Goal: Task Accomplishment & Management: Use online tool/utility

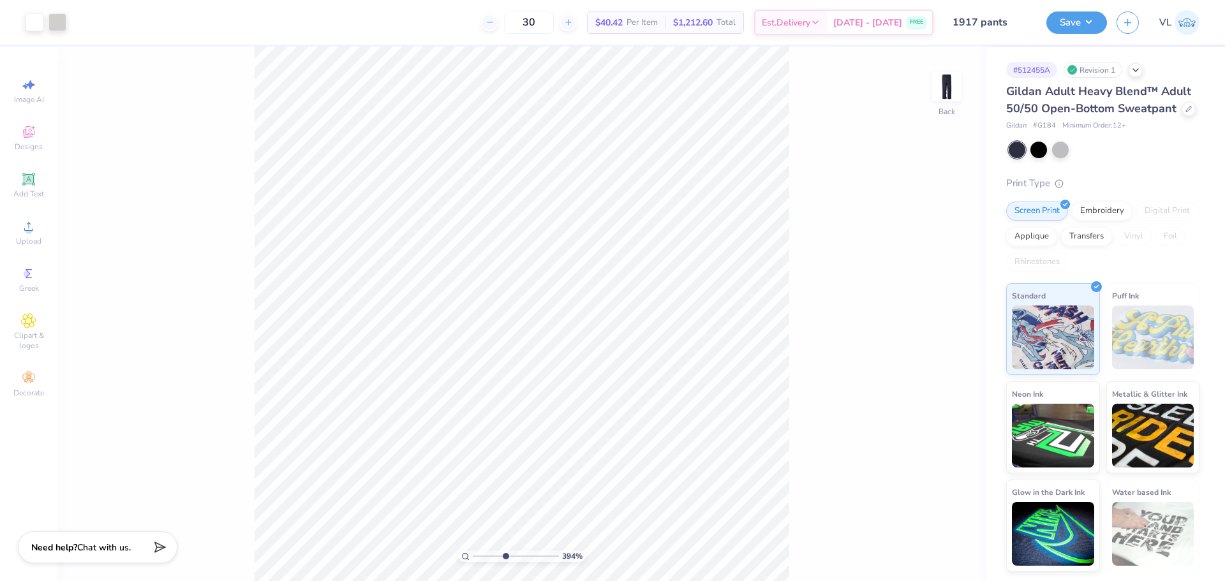
drag, startPoint x: 480, startPoint y: 552, endPoint x: 505, endPoint y: 558, distance: 24.9
click at [505, 558] on input "range" at bounding box center [516, 556] width 86 height 11
drag, startPoint x: 498, startPoint y: 556, endPoint x: 545, endPoint y: 559, distance: 46.7
click at [545, 559] on input "range" at bounding box center [516, 556] width 86 height 11
drag, startPoint x: 551, startPoint y: 554, endPoint x: 636, endPoint y: 550, distance: 85.6
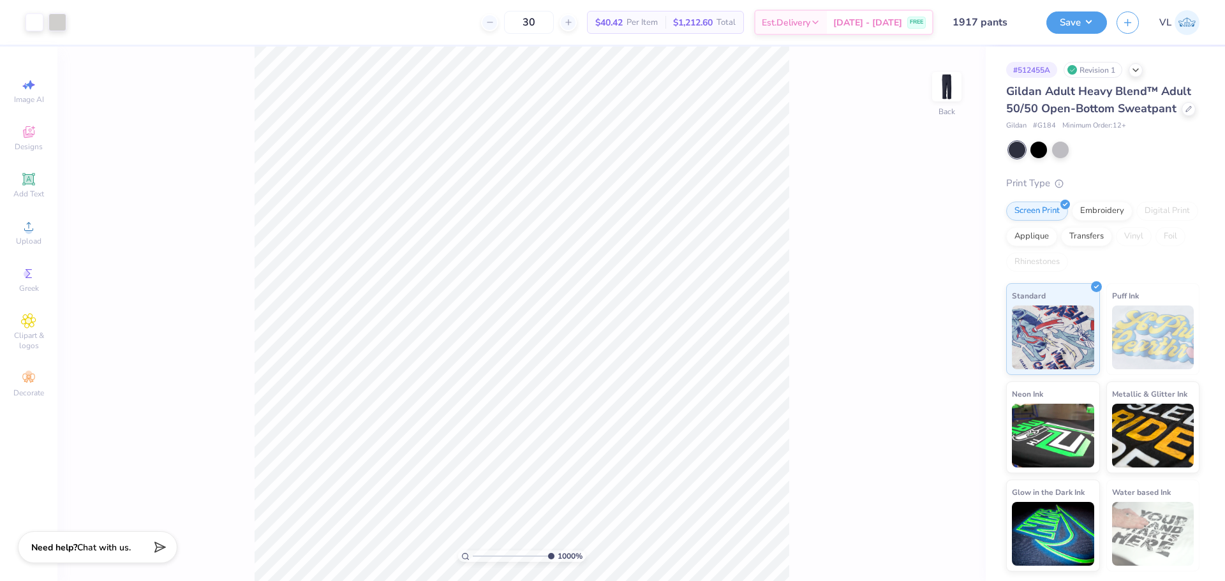
click at [554, 551] on input "range" at bounding box center [514, 556] width 82 height 11
click at [552, 551] on div "1000 %" at bounding box center [522, 556] width 128 height 11
drag, startPoint x: 544, startPoint y: 557, endPoint x: 482, endPoint y: 547, distance: 62.7
click at [482, 551] on input "range" at bounding box center [516, 556] width 86 height 11
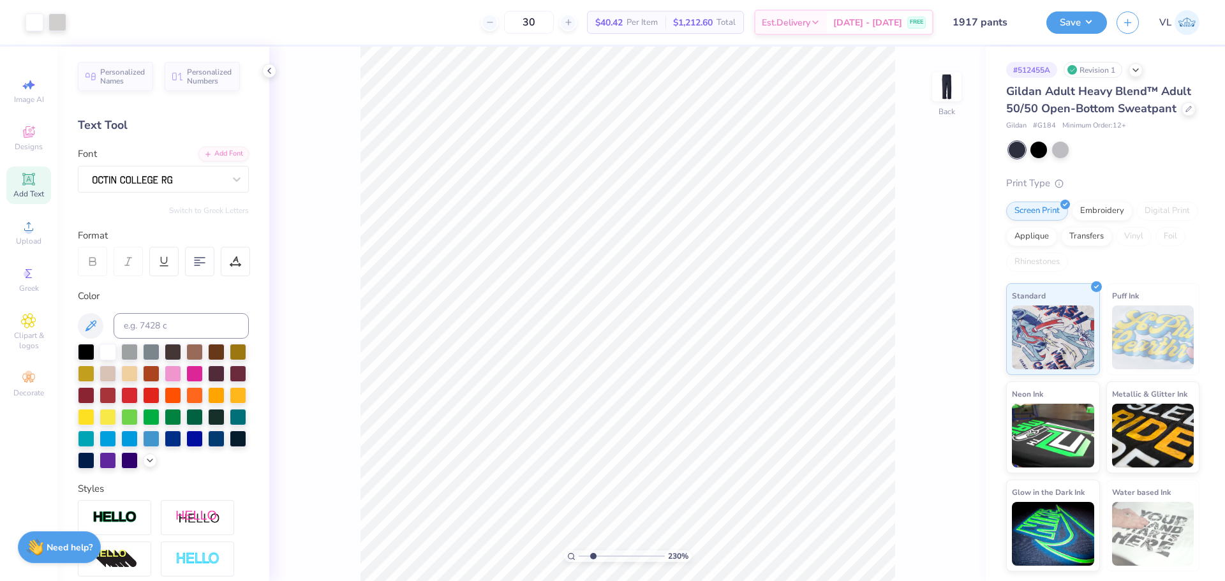
type input "2.3"
click at [593, 560] on input "range" at bounding box center [622, 556] width 86 height 11
click at [720, 330] on li "Download vector" at bounding box center [722, 330] width 100 height 25
type input "2.25"
type input "0.23"
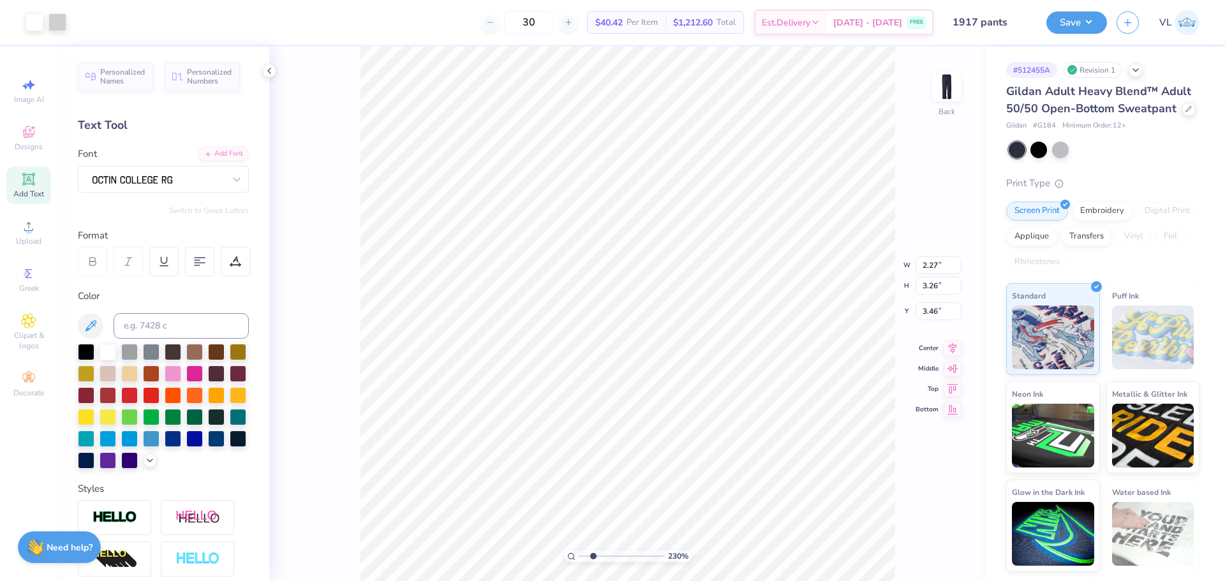
type input "2.15"
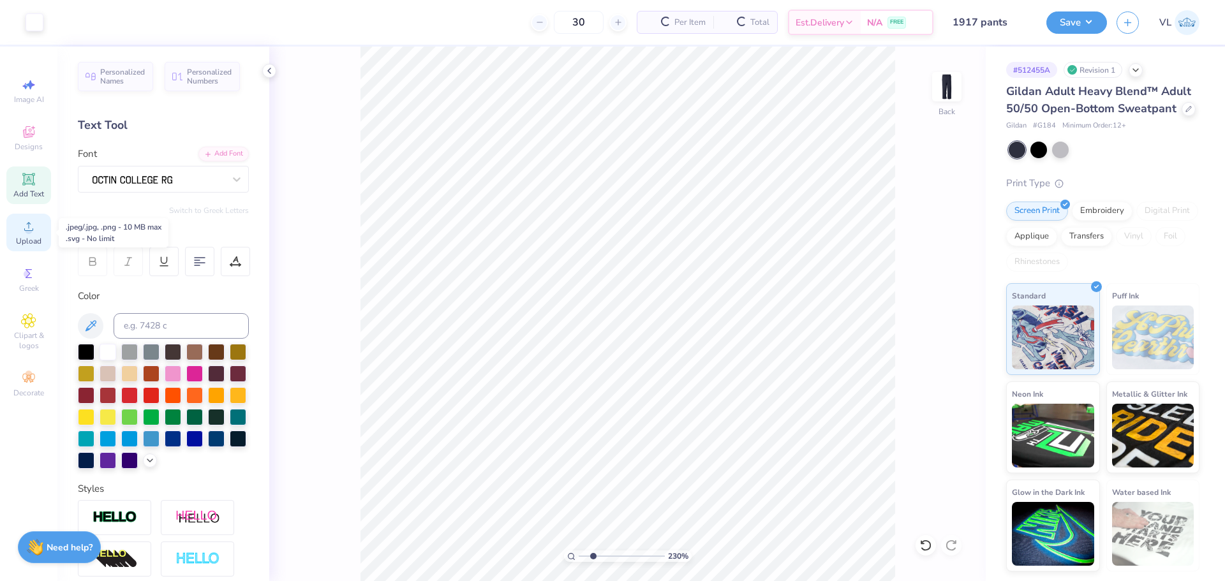
click at [33, 223] on icon at bounding box center [28, 226] width 15 height 15
type input "5.84"
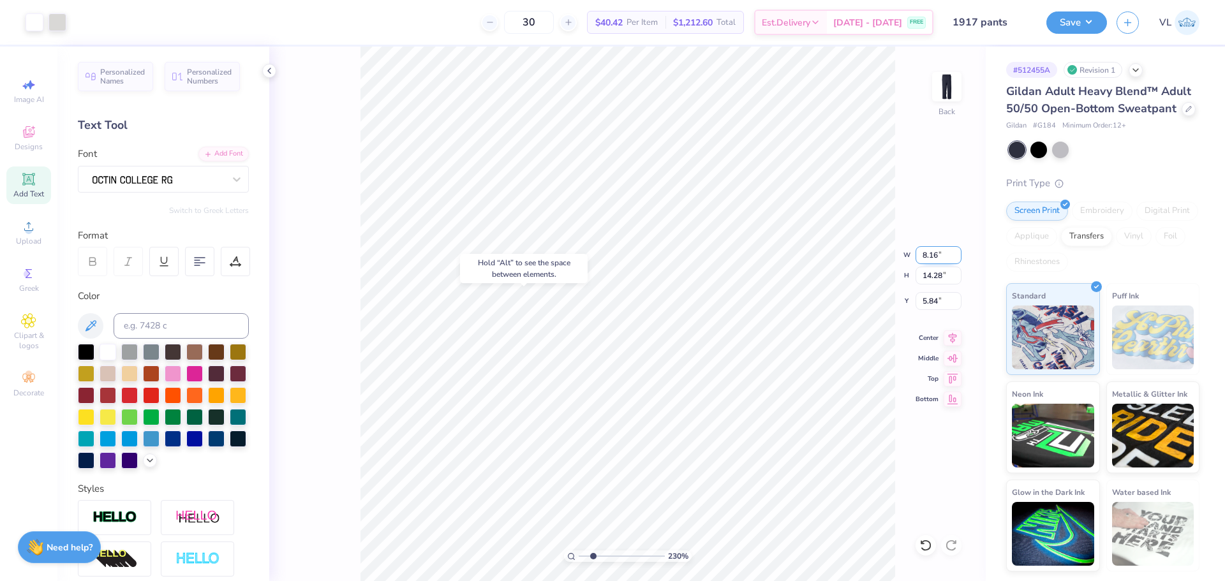
click at [942, 248] on input "8.16" at bounding box center [938, 255] width 46 height 18
type input "2.00"
type input "3.50"
type input "3.46"
click at [942, 248] on input "2.00" at bounding box center [938, 255] width 46 height 18
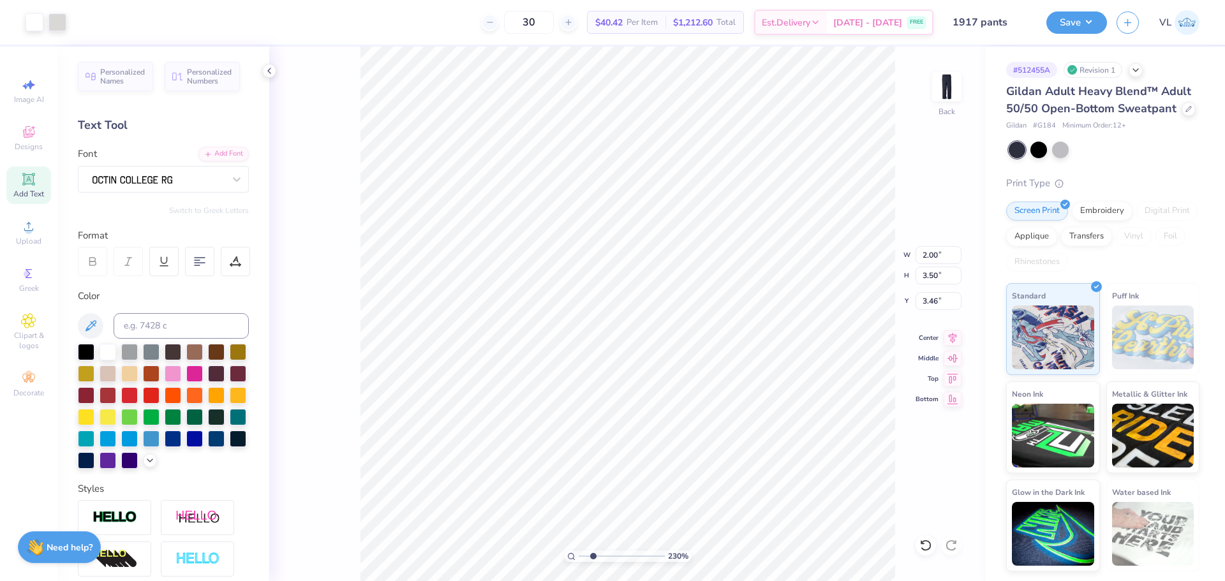
type input "4.96"
type input "4.43"
type input "3.99"
type input "2.40"
click at [192, 260] on div at bounding box center [199, 261] width 29 height 29
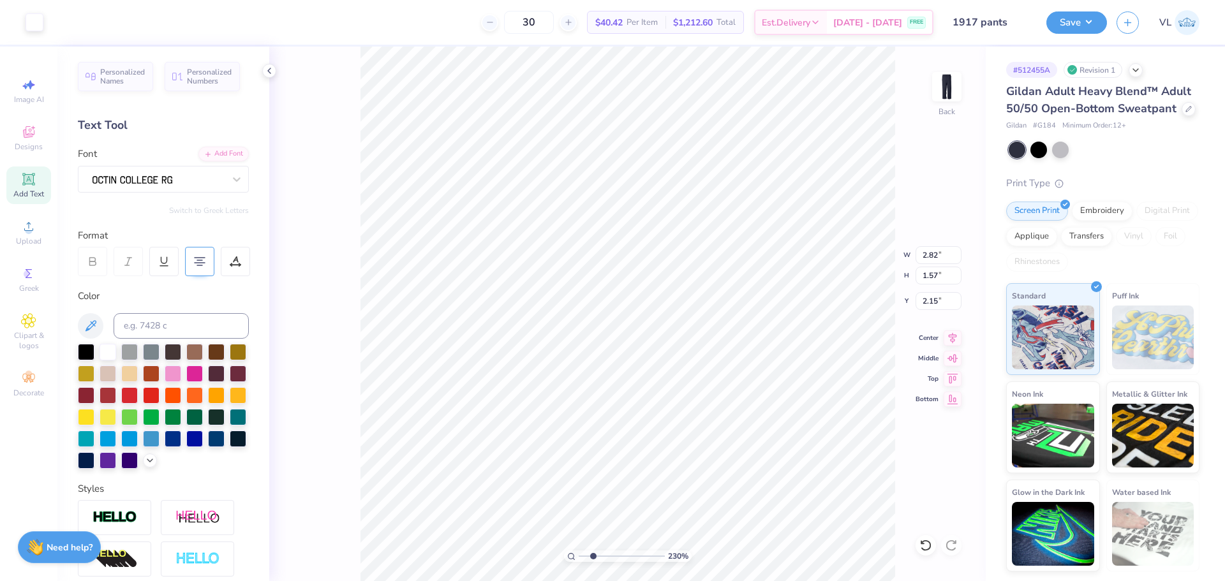
click at [195, 260] on icon at bounding box center [199, 261] width 11 height 11
type input "3.09"
drag, startPoint x: 593, startPoint y: 553, endPoint x: 625, endPoint y: 549, distance: 32.1
type input "6.1"
click at [625, 551] on input "range" at bounding box center [622, 556] width 86 height 11
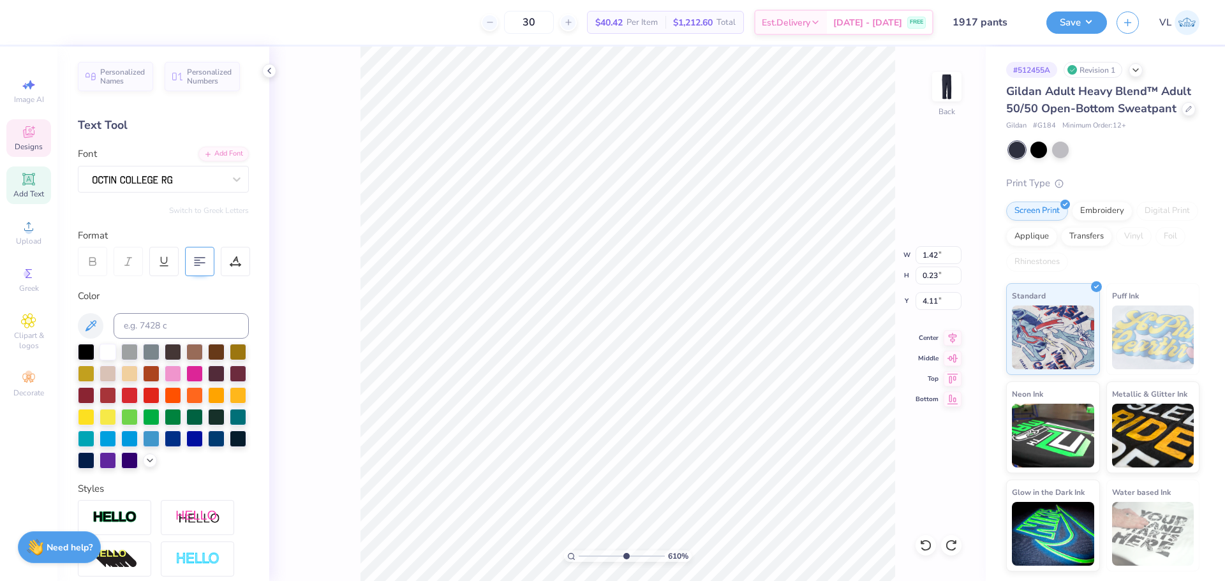
type input "4.10"
type input "1.84"
type input "3.44"
type input "2.25"
type input "3.12"
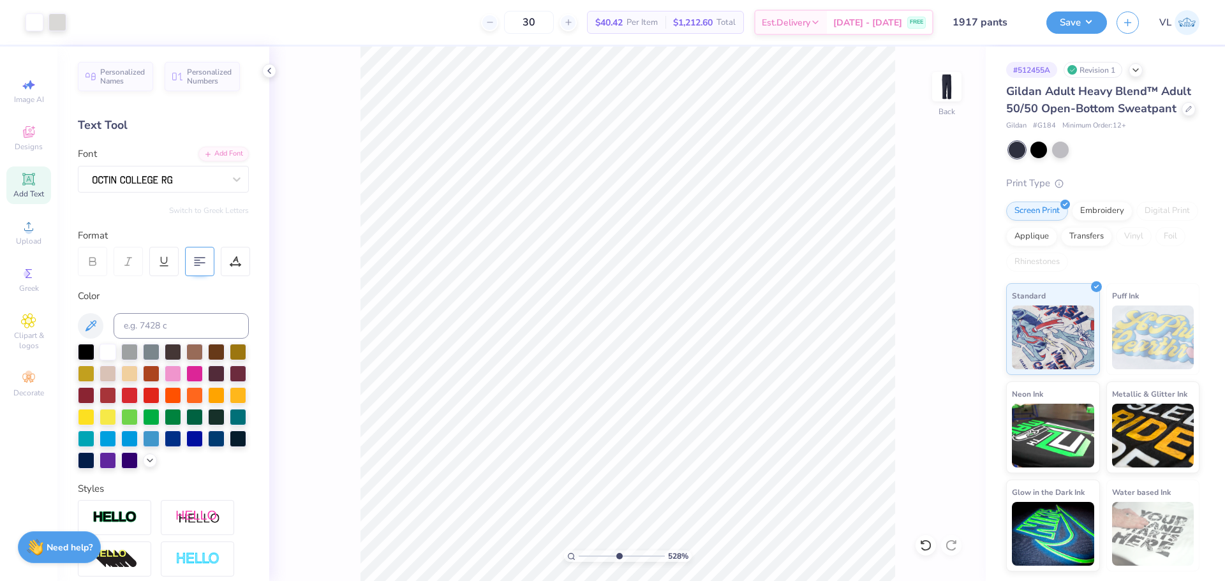
drag, startPoint x: 626, startPoint y: 552, endPoint x: 618, endPoint y: 545, distance: 10.8
click at [618, 551] on input "range" at bounding box center [622, 556] width 86 height 11
type input "3.64"
click at [604, 552] on input "range" at bounding box center [622, 556] width 86 height 11
click at [940, 261] on input "2.82" at bounding box center [938, 255] width 46 height 18
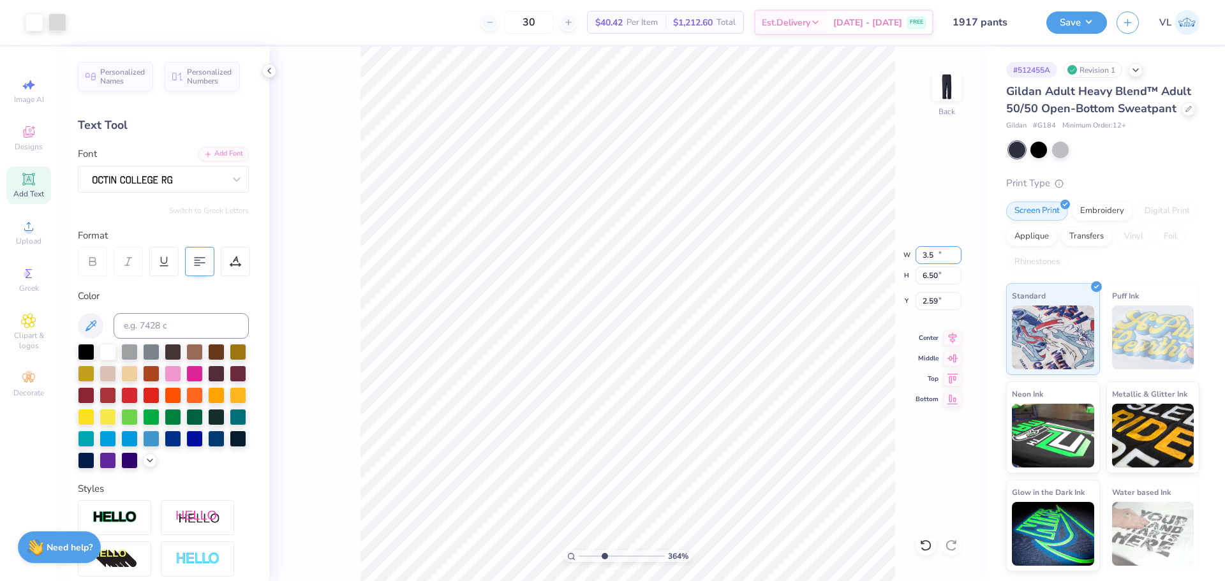
type input "3.50"
type input "6.50"
type input "2.68"
drag, startPoint x: 603, startPoint y: 556, endPoint x: 566, endPoint y: 549, distance: 37.0
type input "1"
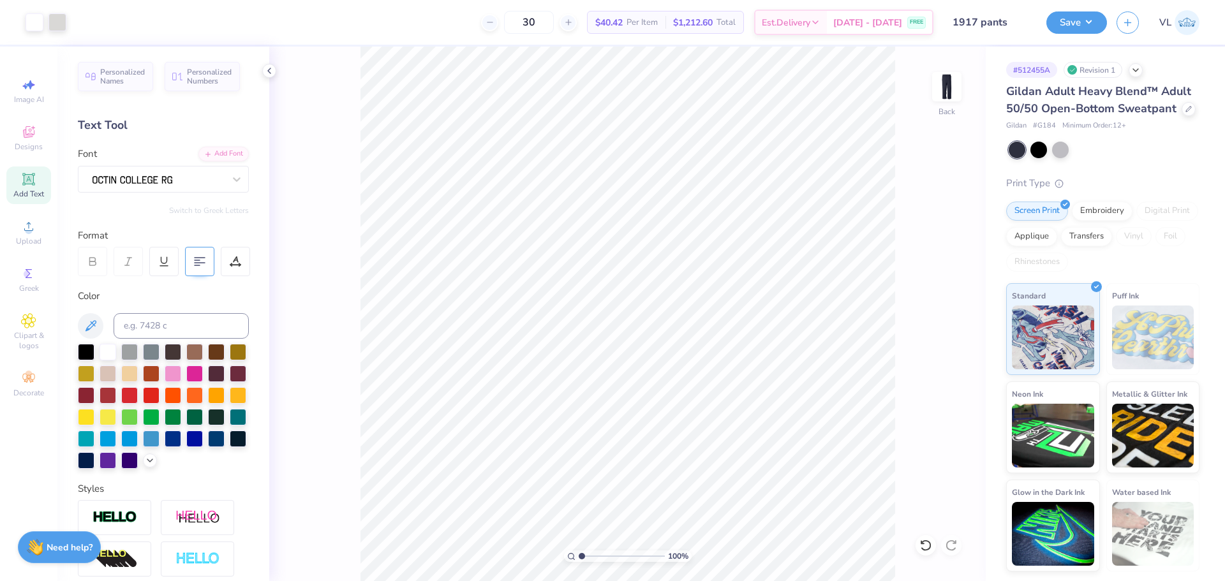
click at [579, 551] on input "range" at bounding box center [622, 556] width 86 height 11
click at [939, 305] on input "2.68" at bounding box center [938, 301] width 46 height 18
type input "3.00"
drag, startPoint x: 585, startPoint y: 552, endPoint x: 597, endPoint y: 552, distance: 12.1
click at [596, 553] on input "range" at bounding box center [622, 556] width 86 height 11
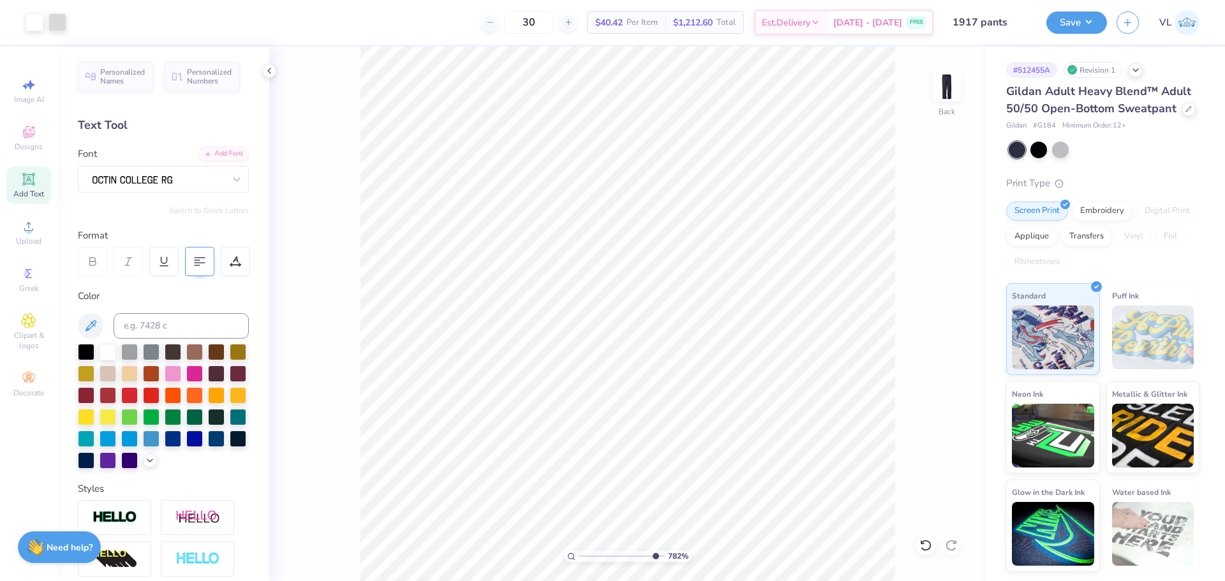
drag, startPoint x: 613, startPoint y: 559, endPoint x: 653, endPoint y: 563, distance: 40.4
type input "9.38"
click at [653, 562] on input "range" at bounding box center [622, 556] width 86 height 11
paste textarea "®"
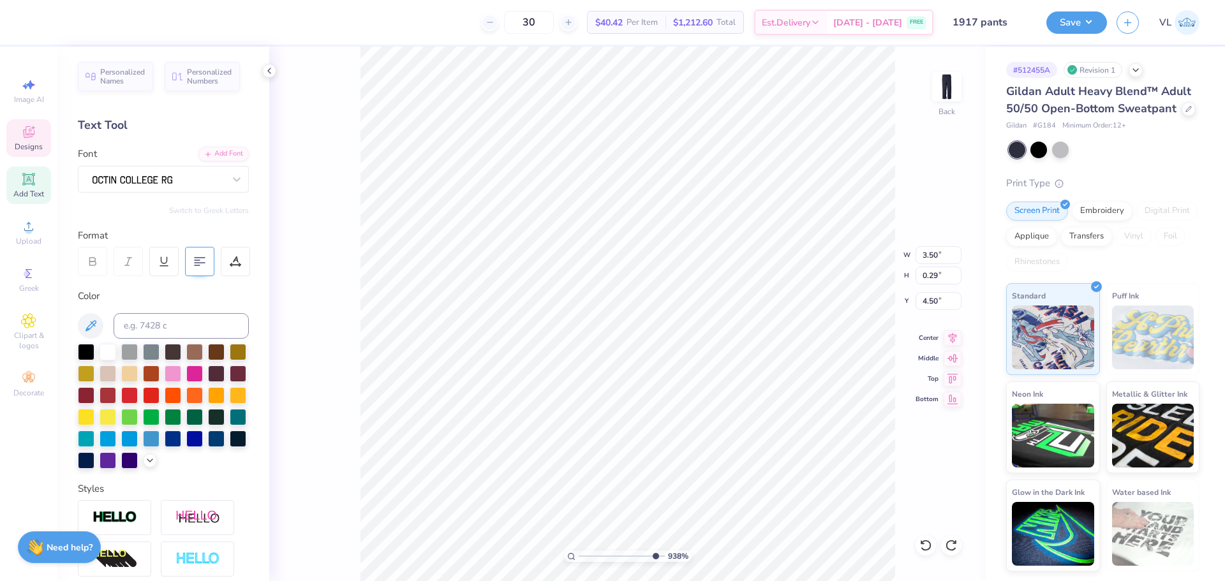
type textarea "[GEOGRAPHIC_DATA]"
click at [767, 335] on li "Duplicate" at bounding box center [780, 341] width 100 height 25
type input "5.50"
paste textarea "®"
type textarea "®"
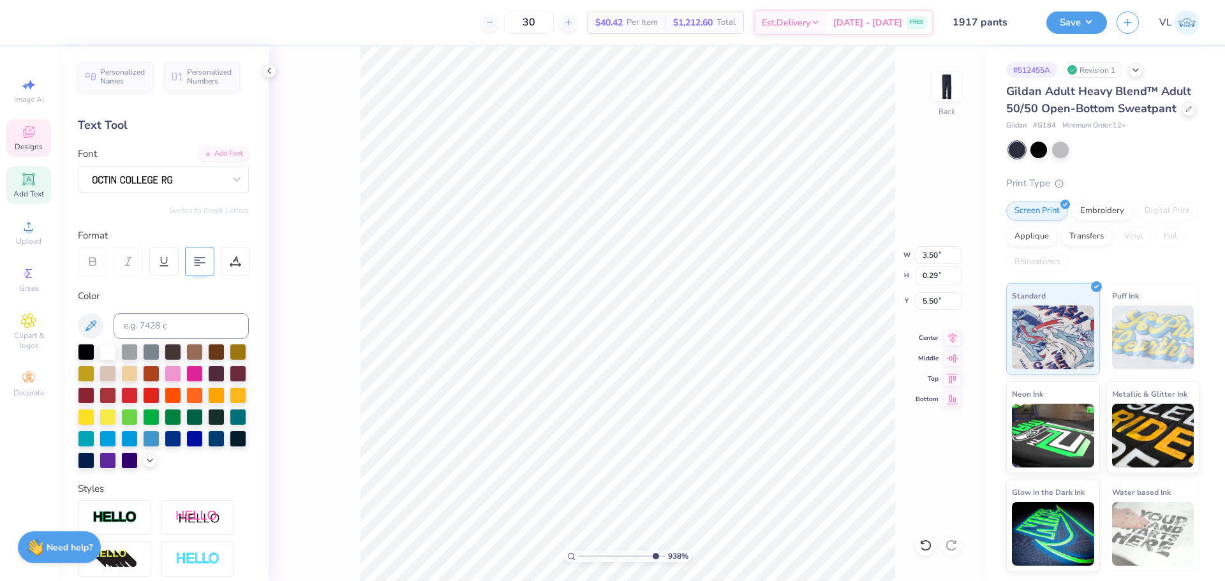
scroll to position [11, 2]
type input "0.20"
type input "0.23"
type input "4.56"
drag, startPoint x: 932, startPoint y: 270, endPoint x: 972, endPoint y: 270, distance: 39.5
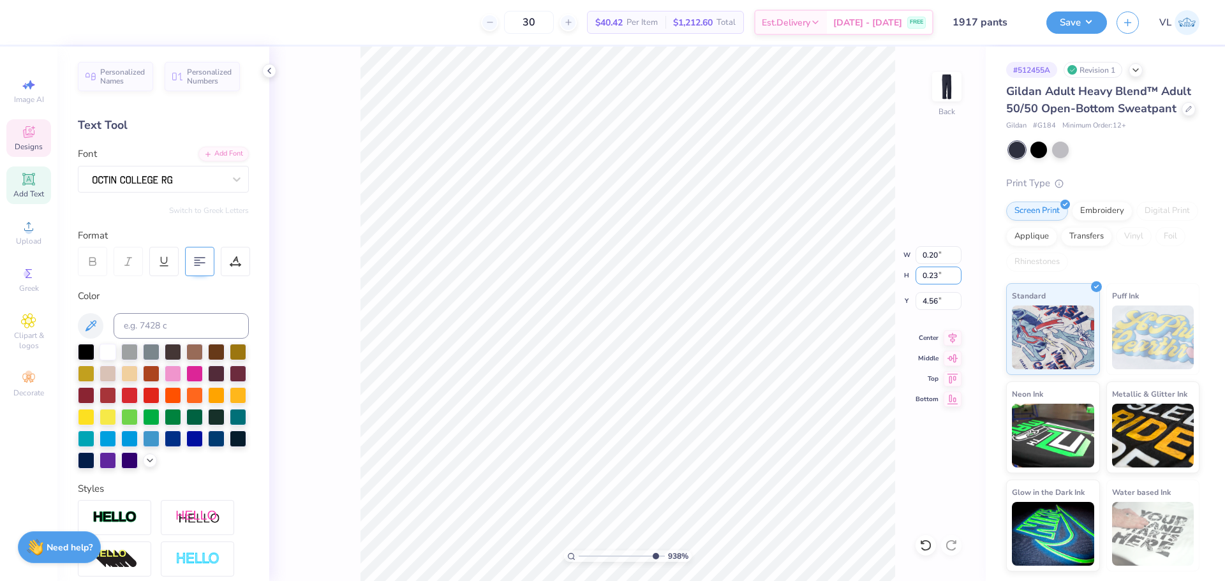
click at [965, 274] on div "938 % Back W 0.20 0.20 " H 0.23 0.23 " Y 4.56 4.56 " Center Middle Top Bottom" at bounding box center [627, 314] width 716 height 535
drag, startPoint x: 929, startPoint y: 274, endPoint x: 945, endPoint y: 276, distance: 16.2
click at [945, 276] on input "0.23" at bounding box center [938, 276] width 46 height 18
type input "0.1"
type input "0.09"
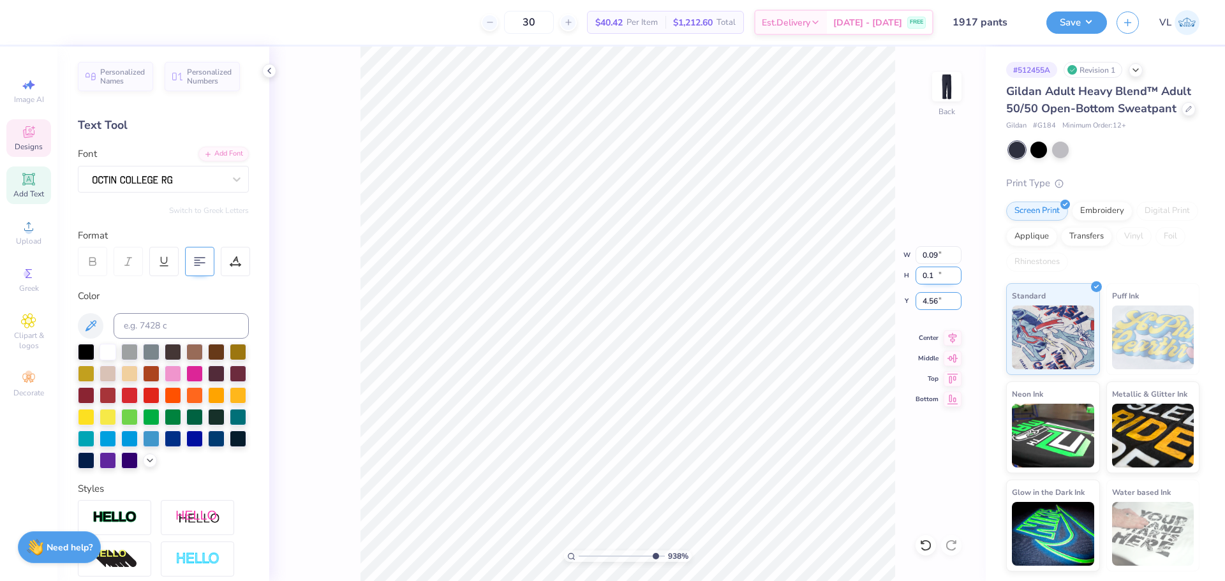
type input "0.10"
type input "4.63"
type input "4.69"
click at [928, 255] on input "3.59" at bounding box center [938, 255] width 46 height 18
type input "3.75"
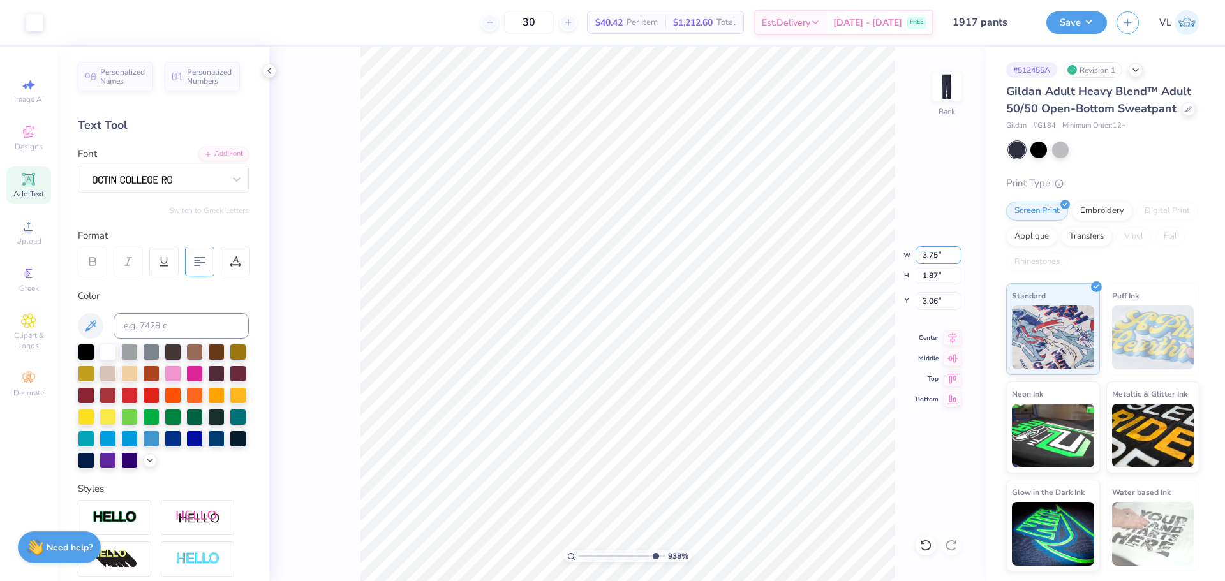
type input "1.87"
type input "3.06"
click at [952, 279] on input "1.86" at bounding box center [938, 276] width 46 height 18
type input "2"
type input "4.01"
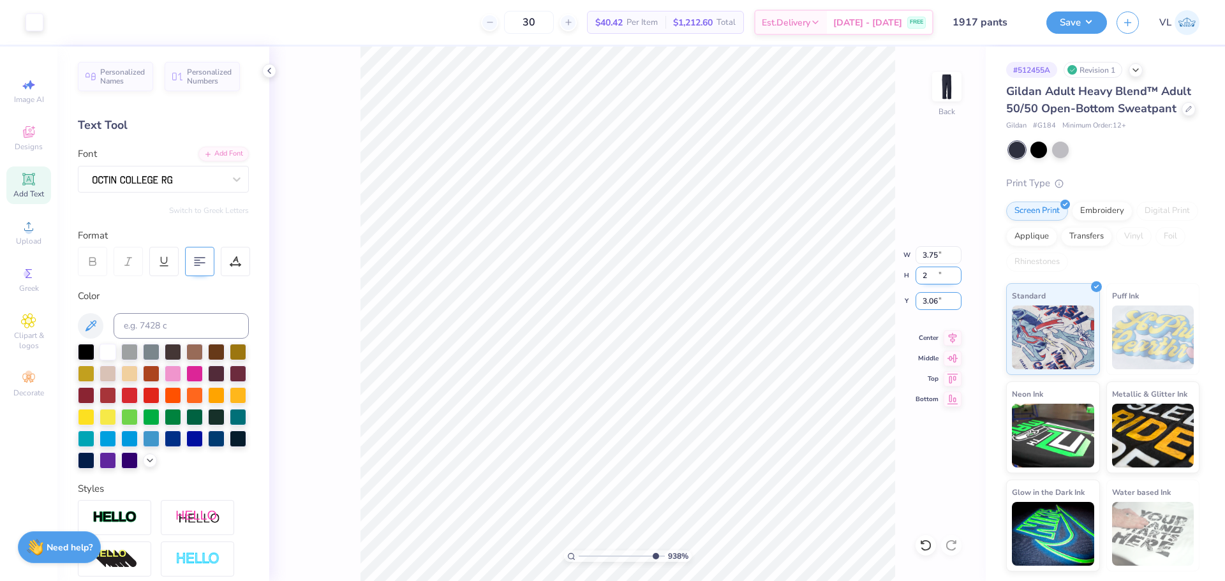
type input "2.00"
type input "2.89"
drag, startPoint x: 651, startPoint y: 555, endPoint x: 541, endPoint y: 546, distance: 110.7
click at [579, 551] on input "range" at bounding box center [622, 556] width 86 height 11
drag, startPoint x: 585, startPoint y: 553, endPoint x: 592, endPoint y: 554, distance: 7.1
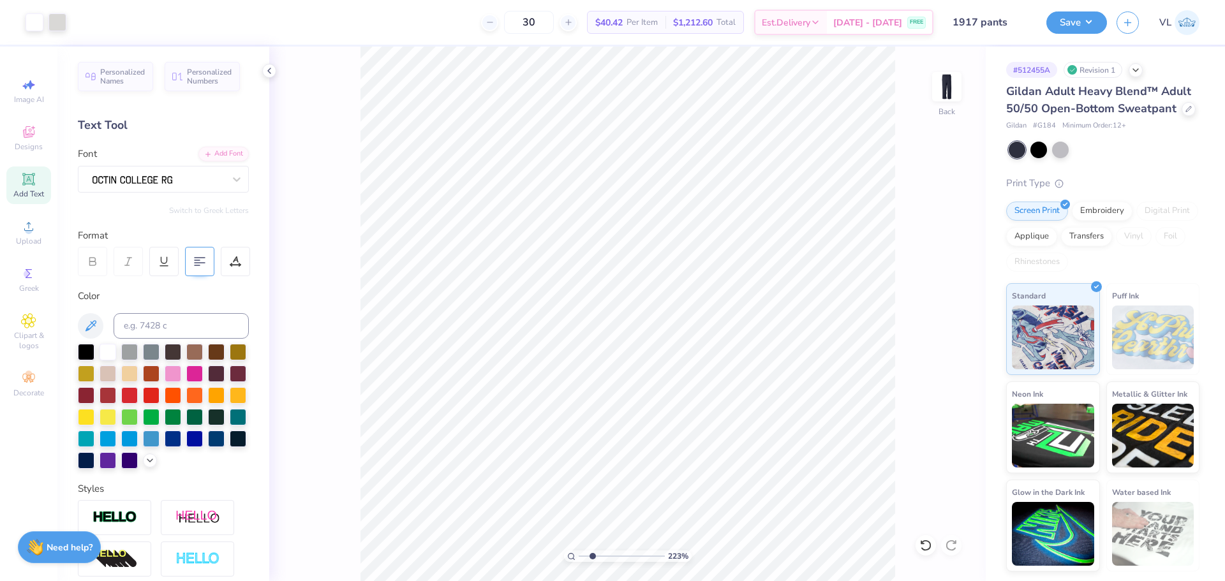
type input "2.23"
click at [592, 554] on input "range" at bounding box center [622, 556] width 86 height 11
click at [943, 257] on input "3.75" at bounding box center [938, 255] width 46 height 18
type input "3.50"
type input "1.75"
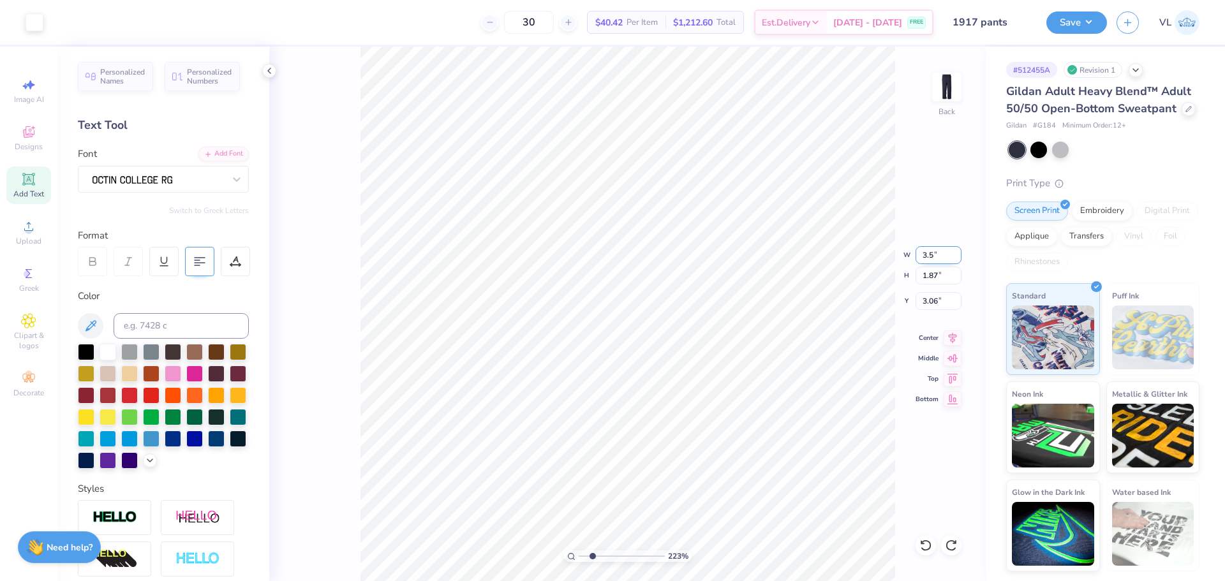
type input "3.12"
drag, startPoint x: 595, startPoint y: 555, endPoint x: 609, endPoint y: 558, distance: 14.4
click at [609, 558] on input "range" at bounding box center [622, 556] width 86 height 11
drag, startPoint x: 607, startPoint y: 559, endPoint x: 625, endPoint y: 561, distance: 17.3
click at [625, 561] on input "range" at bounding box center [622, 556] width 86 height 11
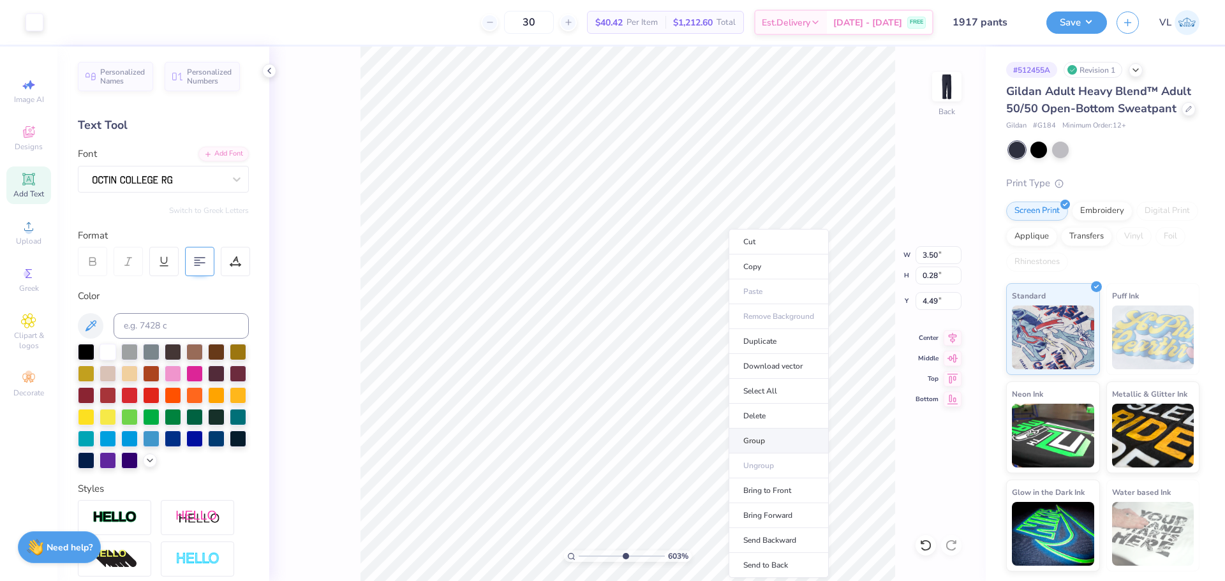
click at [767, 438] on li "Group" at bounding box center [778, 441] width 100 height 25
click at [749, 416] on li "Group" at bounding box center [754, 421] width 100 height 25
drag, startPoint x: 623, startPoint y: 560, endPoint x: 598, endPoint y: 556, distance: 25.3
type input "2.97"
click at [598, 556] on input "range" at bounding box center [622, 556] width 86 height 11
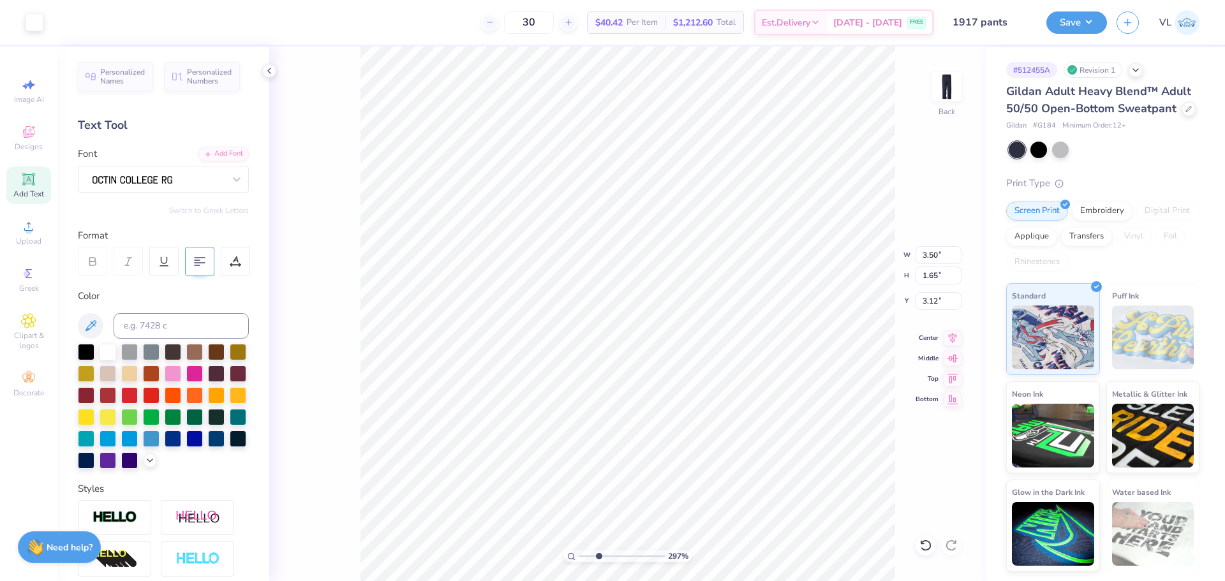
type input "6.38"
click at [62, 22] on div at bounding box center [57, 21] width 18 height 18
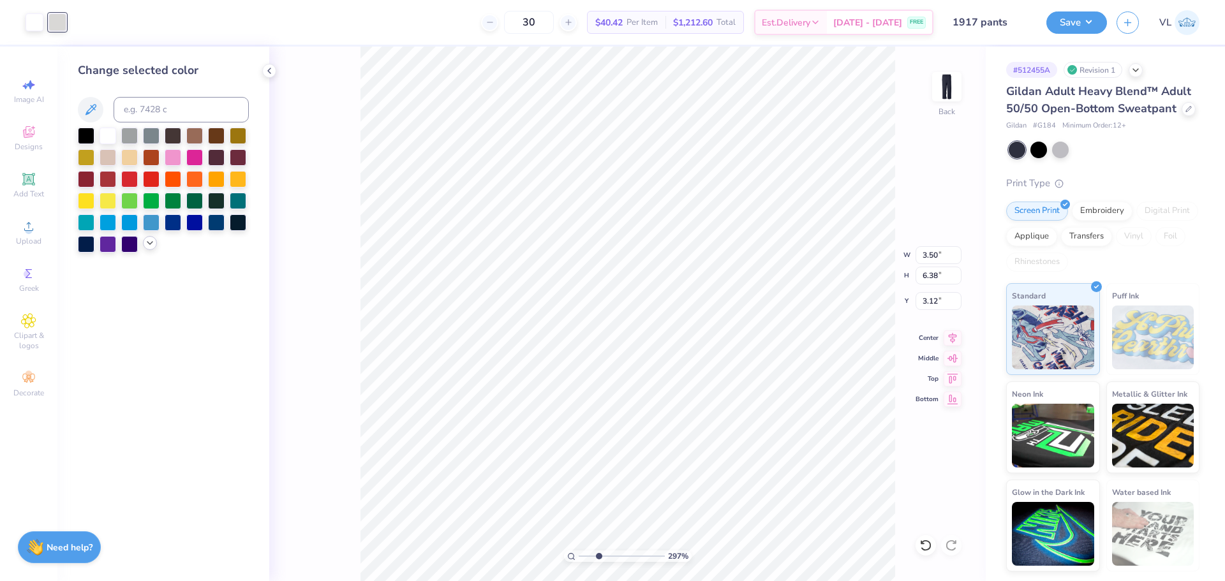
click at [145, 242] on icon at bounding box center [150, 243] width 10 height 10
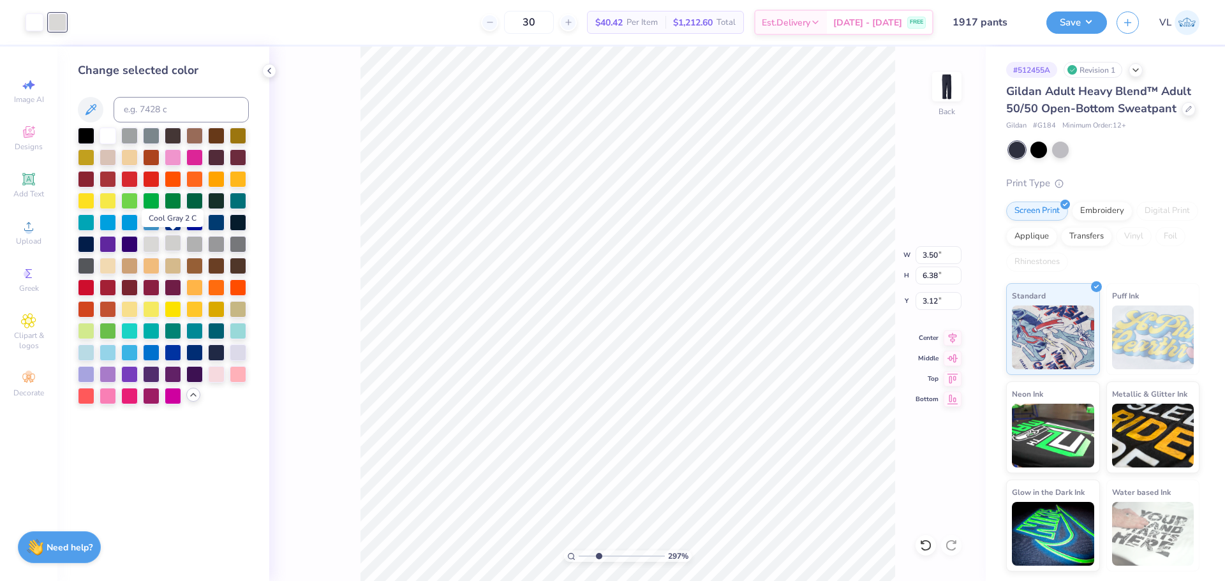
click at [177, 240] on div at bounding box center [173, 243] width 17 height 17
click at [341, 79] on div "297 % Back W 3.50 3.50 " H 6.38 6.38 " Y 3.12 3.12 " Center Middle Top Bottom" at bounding box center [627, 314] width 716 height 535
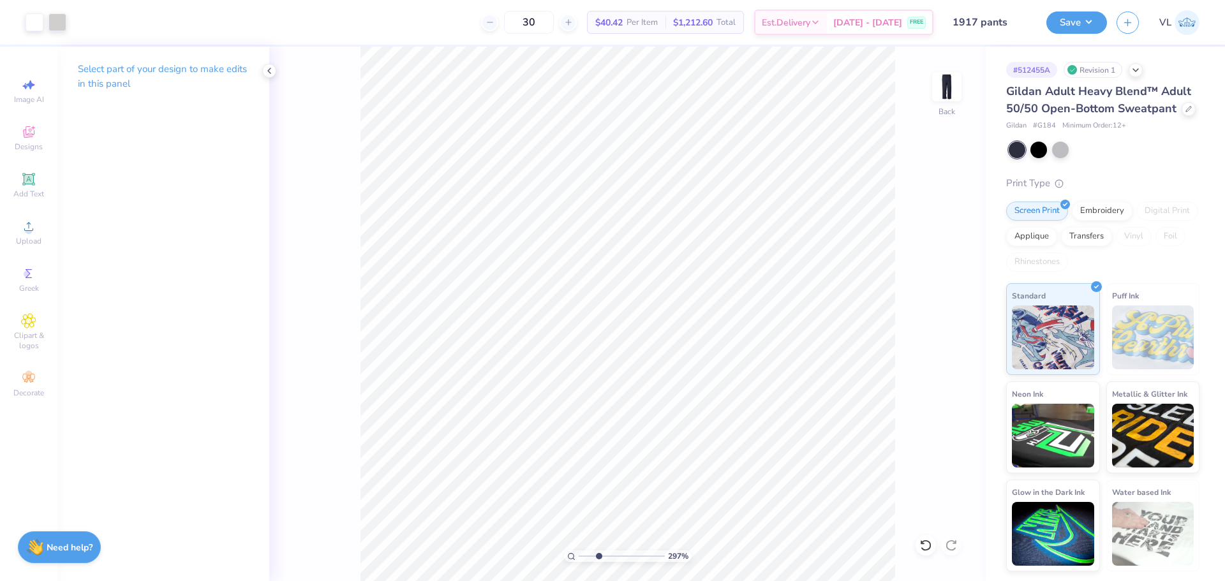
click at [585, 560] on div "297 %" at bounding box center [627, 314] width 535 height 535
click at [1064, 18] on button "Save" at bounding box center [1076, 21] width 61 height 22
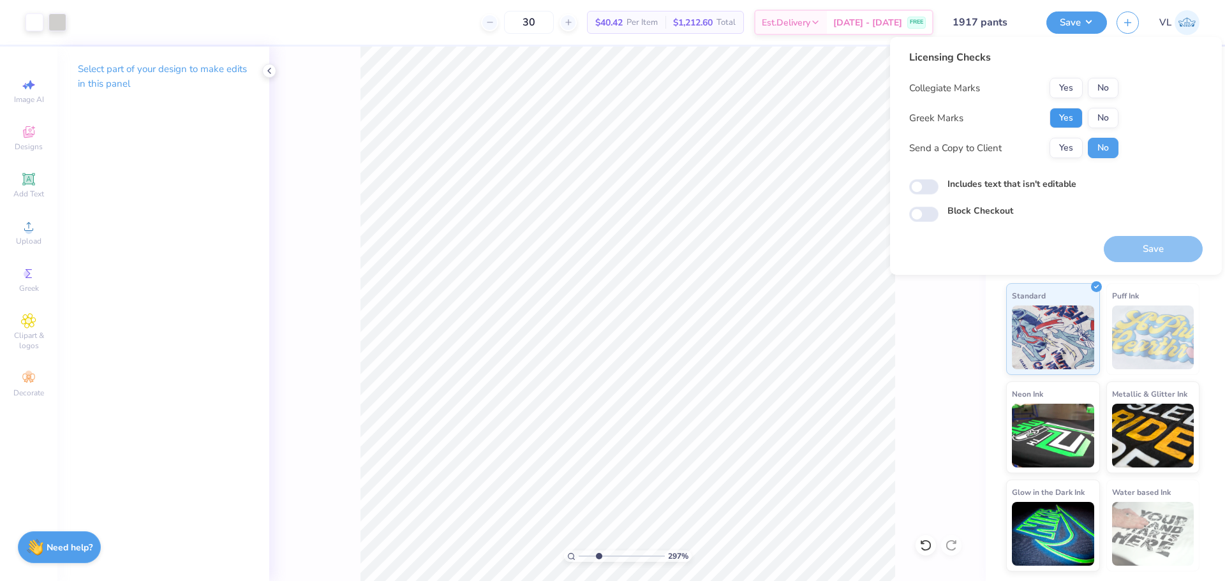
click at [1064, 111] on button "Yes" at bounding box center [1065, 118] width 33 height 20
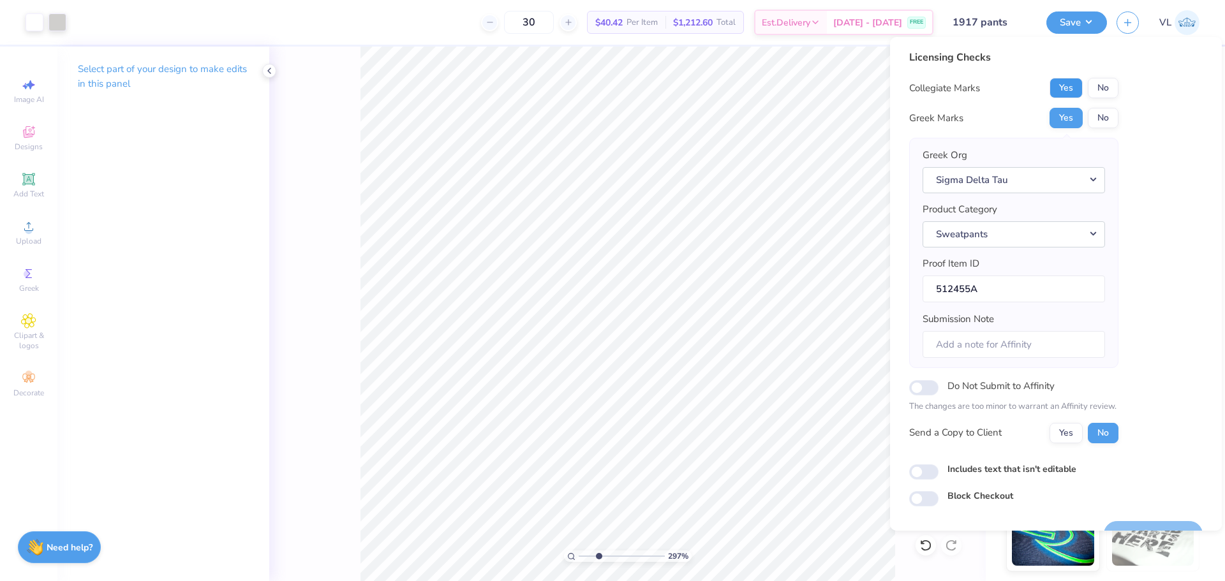
click at [1072, 88] on button "Yes" at bounding box center [1065, 88] width 33 height 20
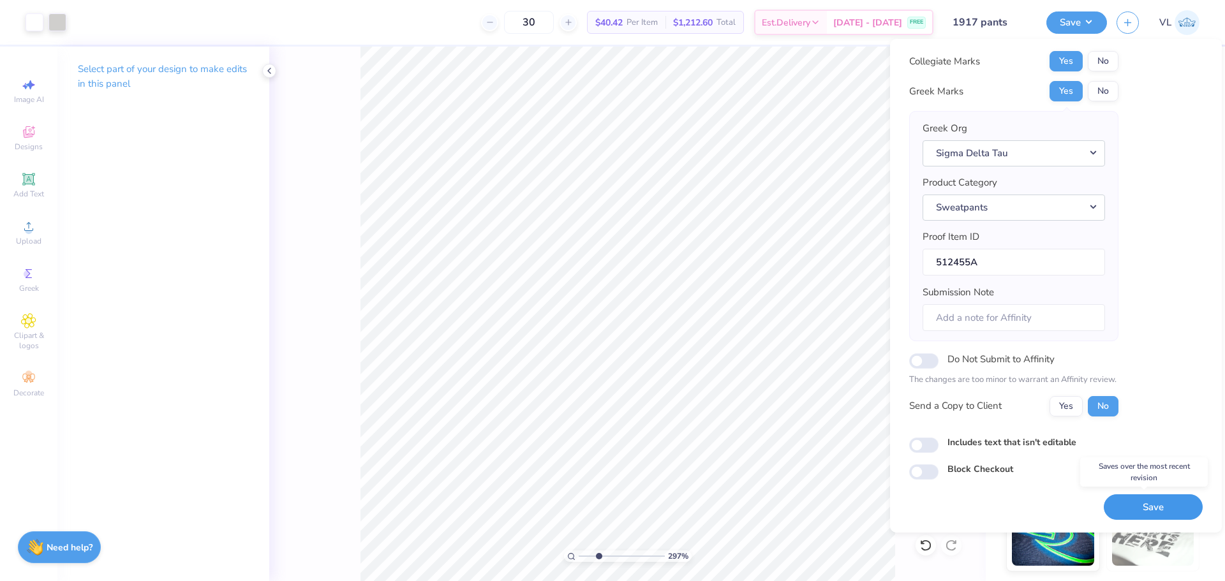
click at [1137, 513] on button "Save" at bounding box center [1153, 507] width 99 height 26
drag, startPoint x: 596, startPoint y: 558, endPoint x: 578, endPoint y: 559, distance: 17.9
type input "1"
click at [579, 559] on input "range" at bounding box center [622, 556] width 86 height 11
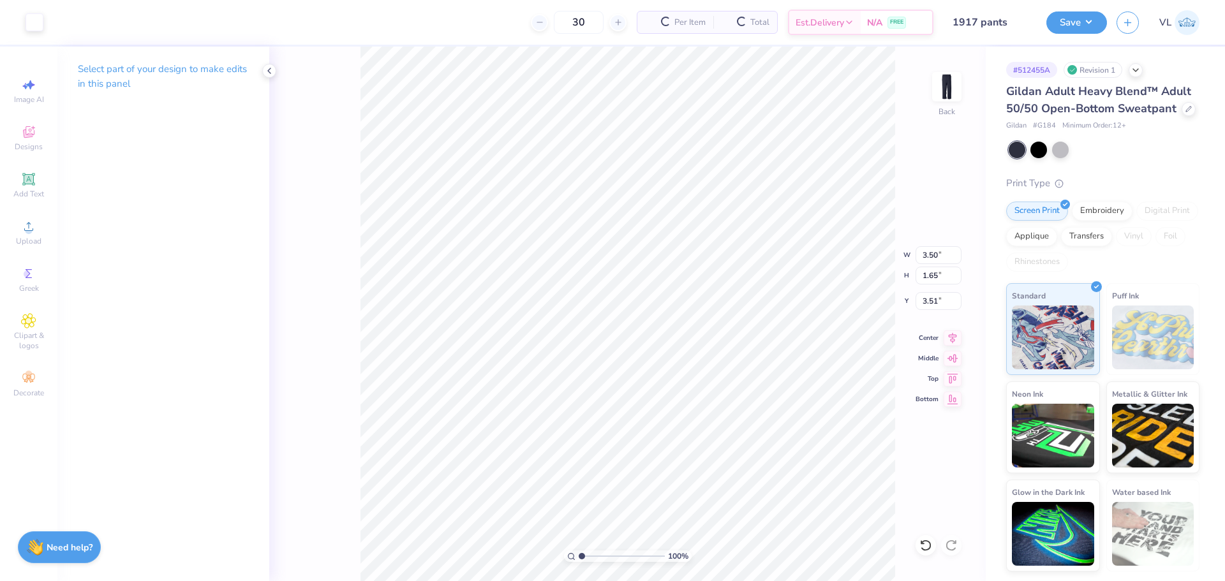
type input "3.51"
drag, startPoint x: 579, startPoint y: 556, endPoint x: 588, endPoint y: 544, distance: 14.5
click at [588, 551] on input "range" at bounding box center [622, 556] width 86 height 11
click at [591, 554] on input "range" at bounding box center [622, 556] width 86 height 11
drag, startPoint x: 588, startPoint y: 556, endPoint x: 609, endPoint y: 553, distance: 21.3
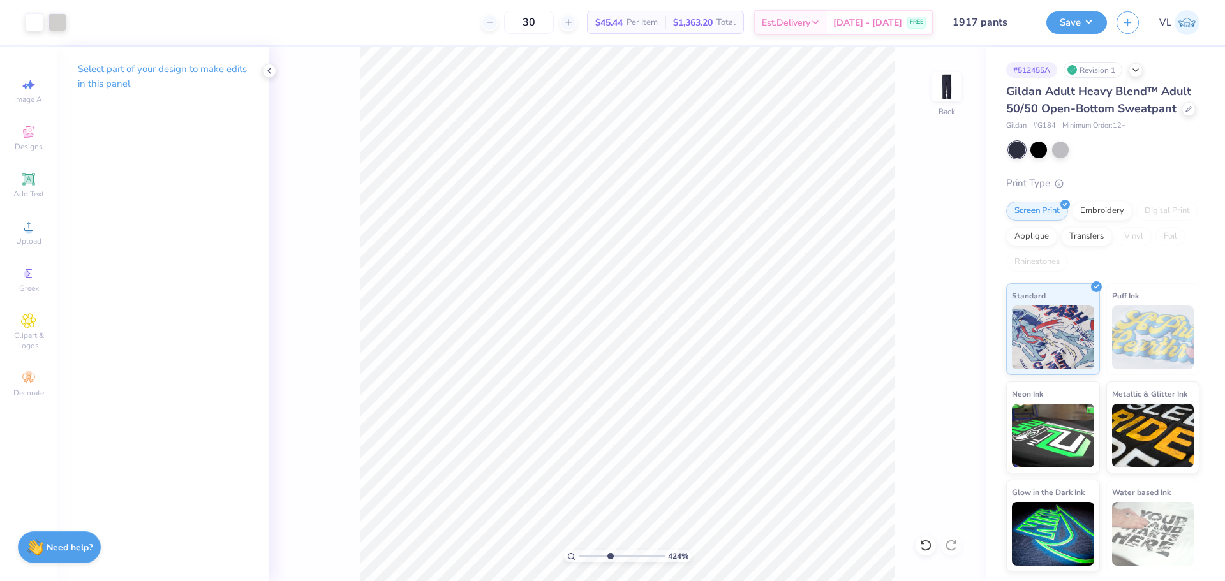
type input "4.24"
click at [609, 553] on input "range" at bounding box center [622, 556] width 86 height 11
click at [619, 580] on html "Art colors 30 $45.44 Per Item $1,363.20 Total Est. Delivery [DATE] - [DATE] FRE…" at bounding box center [612, 290] width 1225 height 581
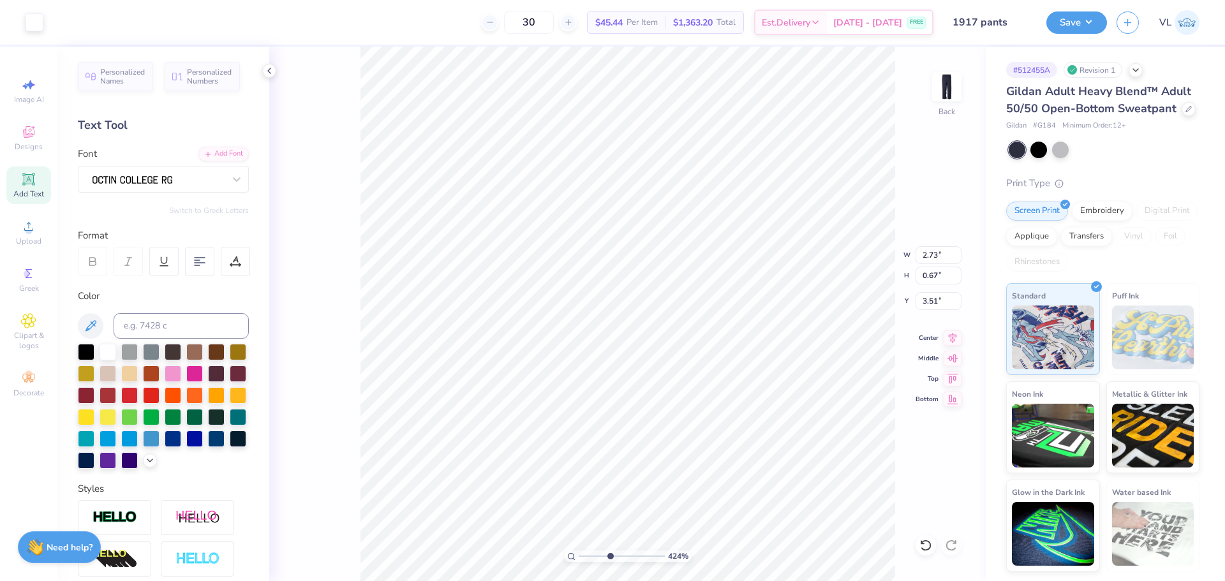
type input "3.36"
type input "3.73"
click at [641, 445] on li "Group" at bounding box center [635, 441] width 100 height 25
drag, startPoint x: 609, startPoint y: 552, endPoint x: 586, endPoint y: 550, distance: 22.5
type input "1.56"
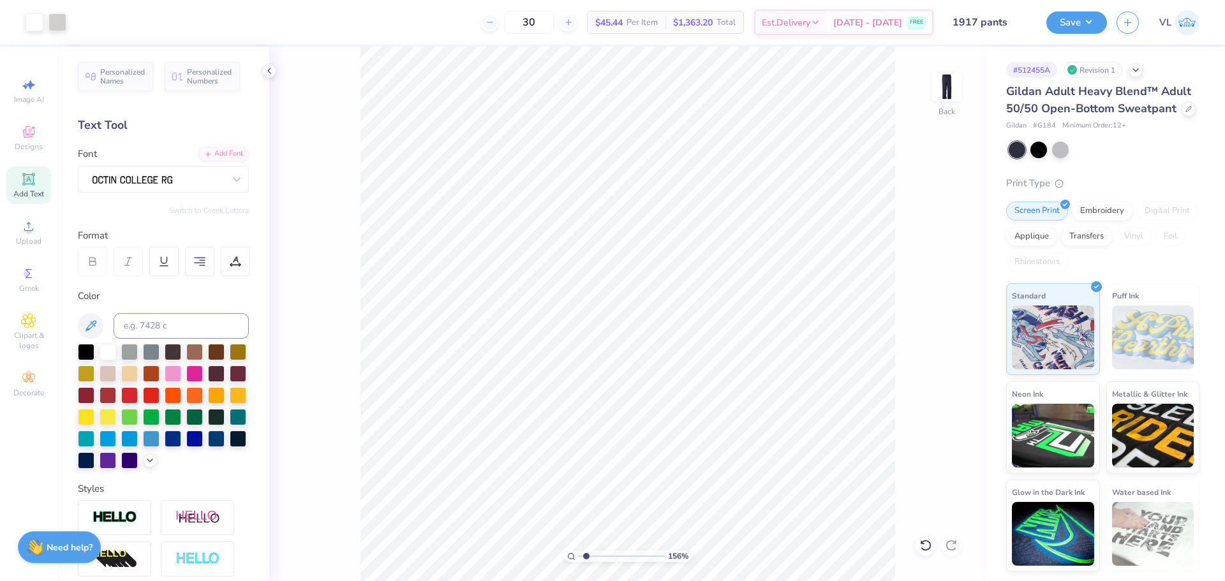
click at [586, 551] on input "range" at bounding box center [622, 556] width 86 height 11
click at [933, 298] on input "3.36" at bounding box center [938, 301] width 46 height 18
type input "3.00"
click at [949, 301] on input "5.15" at bounding box center [938, 301] width 46 height 18
type input "4.00"
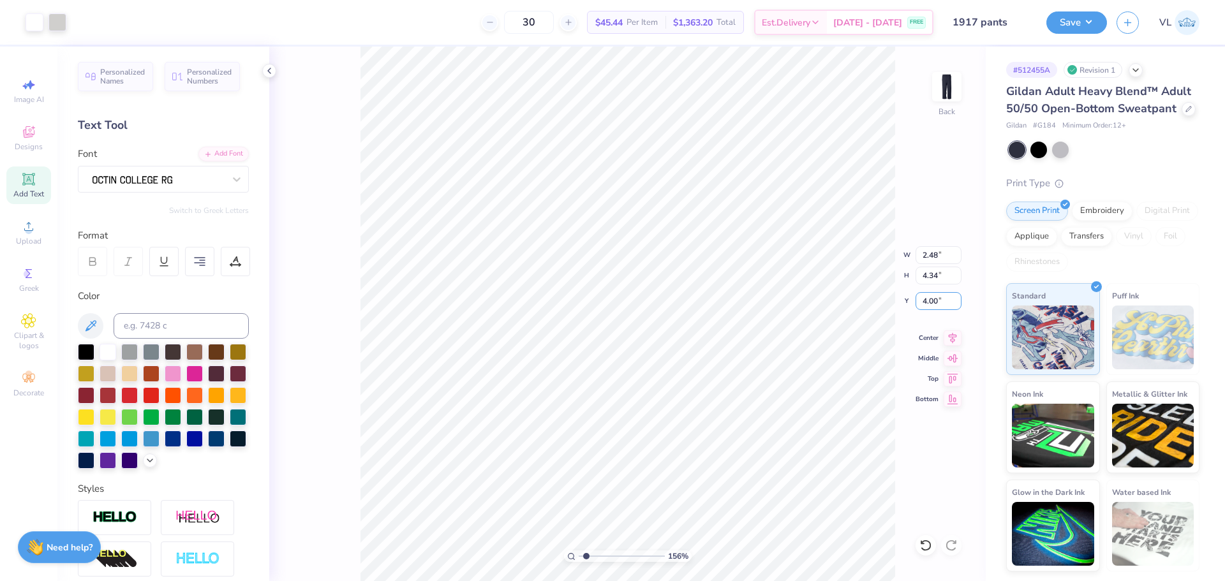
click at [858, 292] on div "156 % Back W 2.48 2.48 " H 4.34 4.34 " Y 4.00 4.00 " Center Middle Top Bottom" at bounding box center [627, 314] width 716 height 535
click at [792, 180] on div "156 % Back" at bounding box center [627, 314] width 716 height 535
drag, startPoint x: 902, startPoint y: 338, endPoint x: 907, endPoint y: 303, distance: 35.5
click at [907, 303] on div "156 % Back" at bounding box center [627, 314] width 716 height 535
click at [939, 364] on div "156 % Back" at bounding box center [627, 314] width 716 height 535
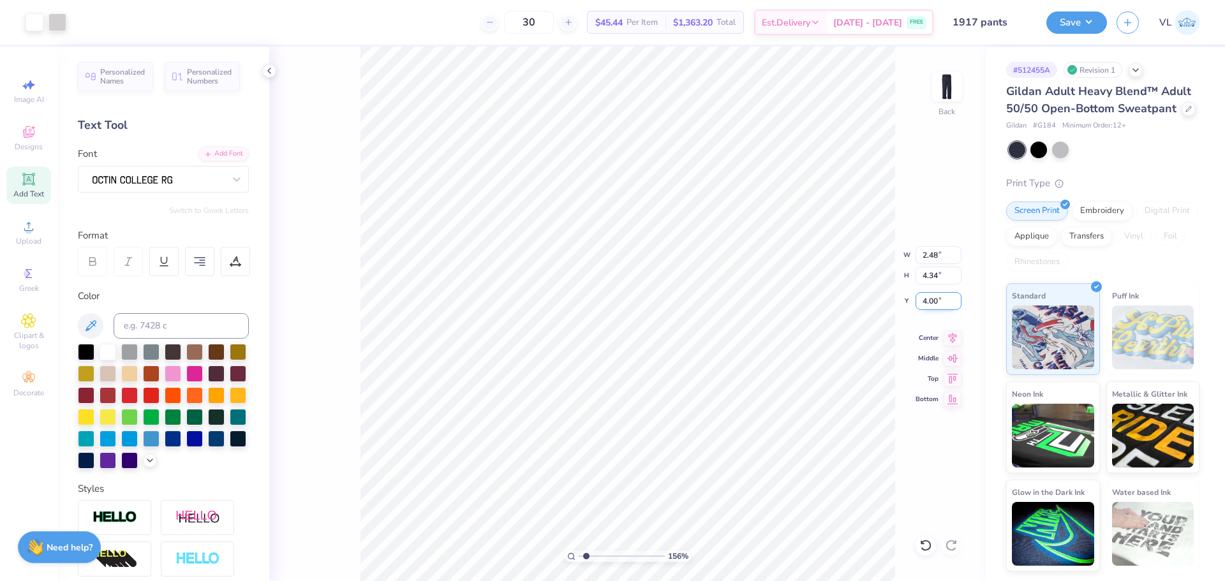
click at [939, 300] on input "4.00" at bounding box center [938, 301] width 46 height 18
type input "5.00"
type input "2.48"
type input "4.34"
type input "5.00"
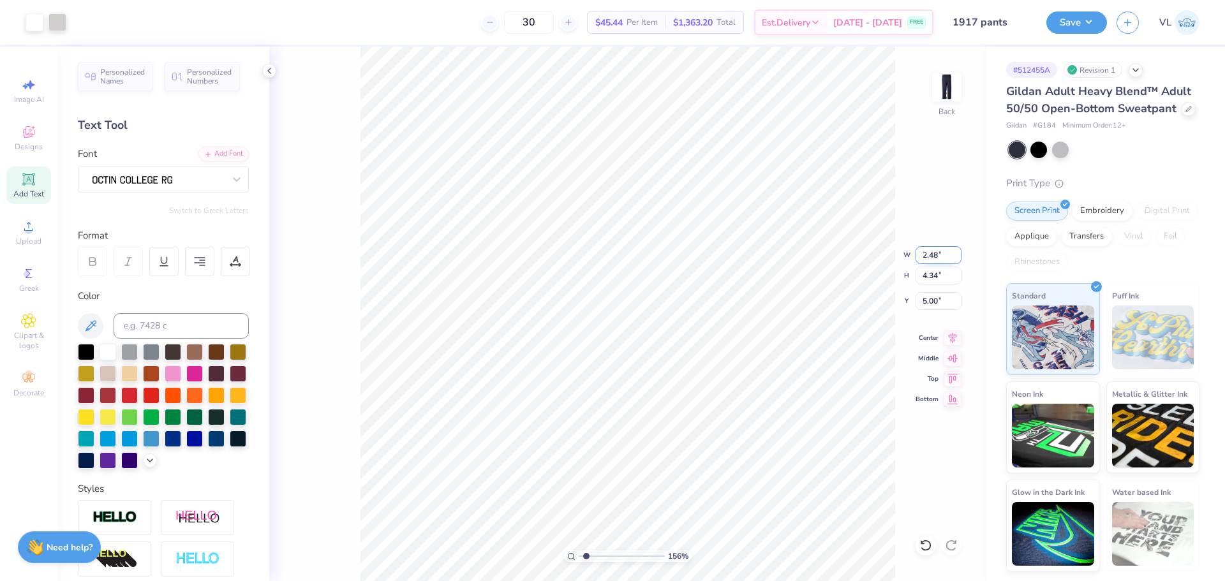
click at [929, 261] on input "2.48" at bounding box center [938, 255] width 46 height 18
click at [933, 273] on input "4.34" at bounding box center [938, 276] width 46 height 18
type input "4"
type input "2.29"
type input "4.00"
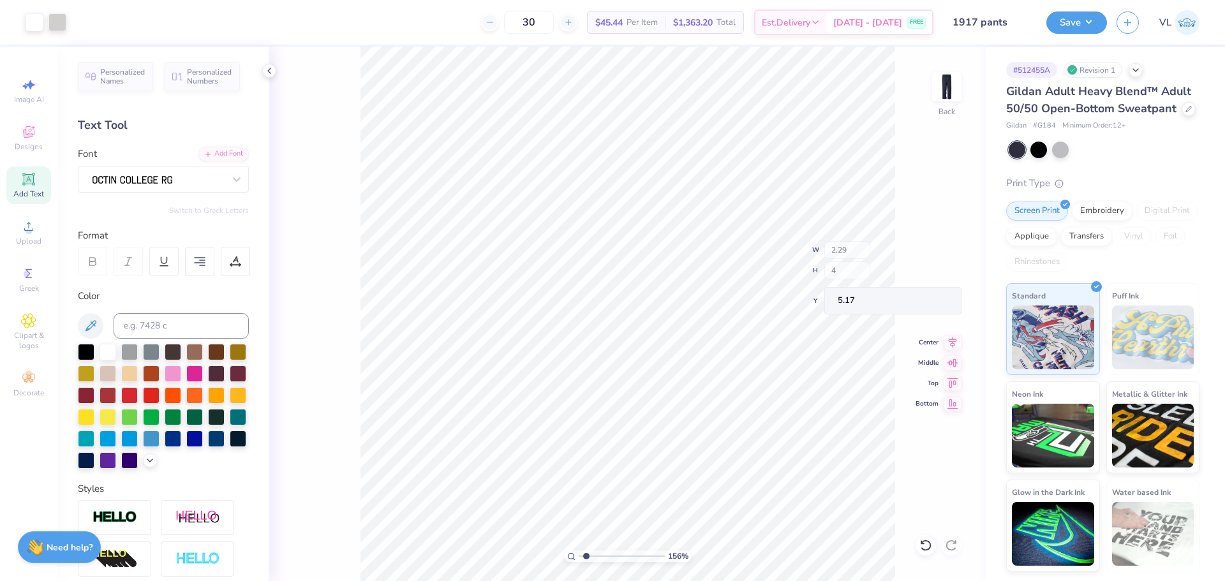
type input "5.17"
click at [930, 298] on input "5.17" at bounding box center [938, 301] width 46 height 18
type input "5.00"
type input "3.50"
type input "2.00"
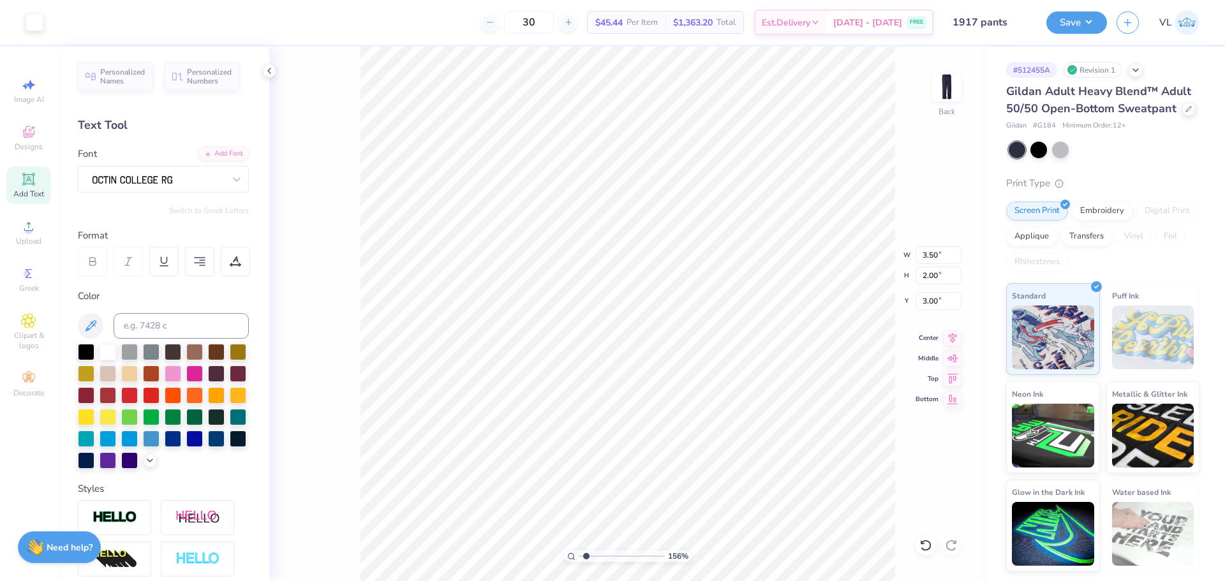
type input "3.00"
click at [938, 248] on input "3.50" at bounding box center [938, 255] width 46 height 18
type input "4.00"
type input "2.28"
click at [933, 305] on input "2.86" at bounding box center [938, 301] width 46 height 18
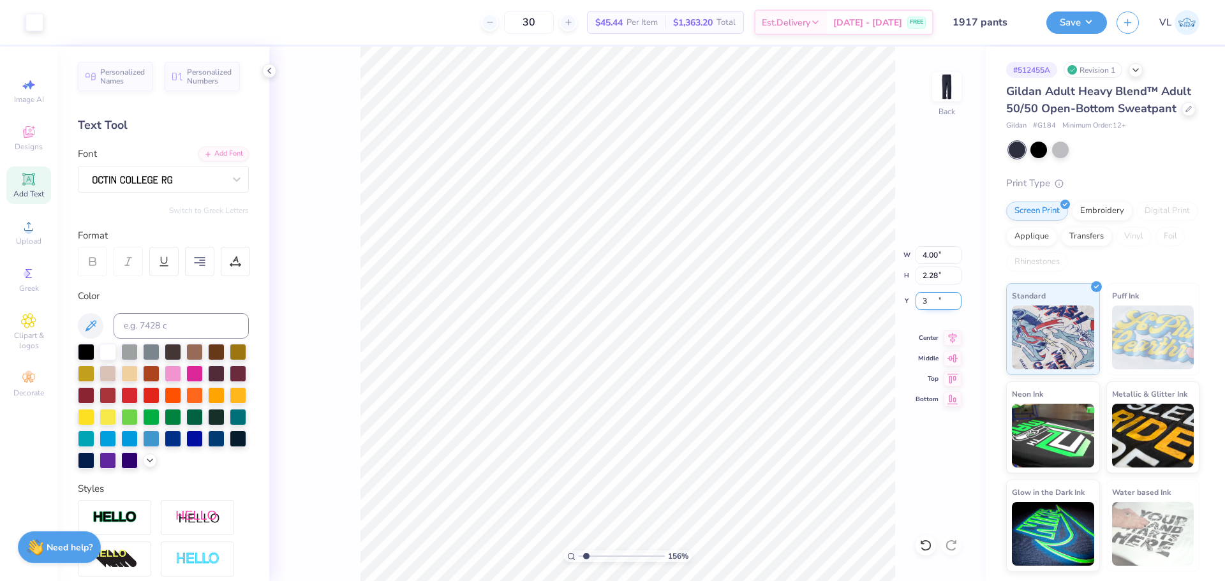
type input "3.00"
click at [1059, 19] on button "Save" at bounding box center [1076, 21] width 61 height 22
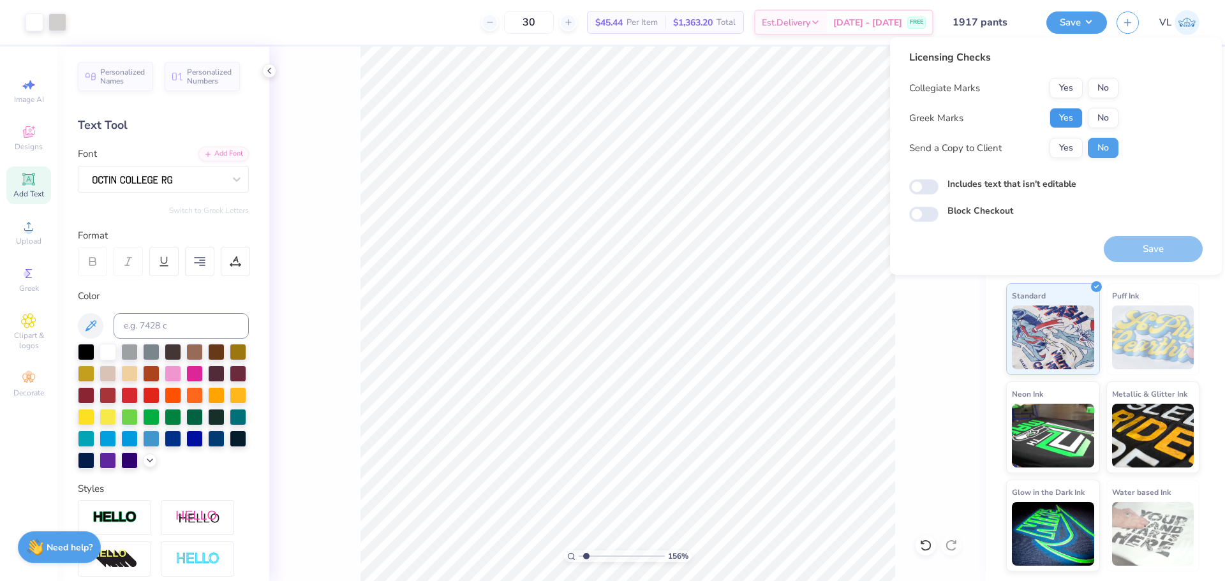
click at [1072, 118] on button "Yes" at bounding box center [1065, 118] width 33 height 20
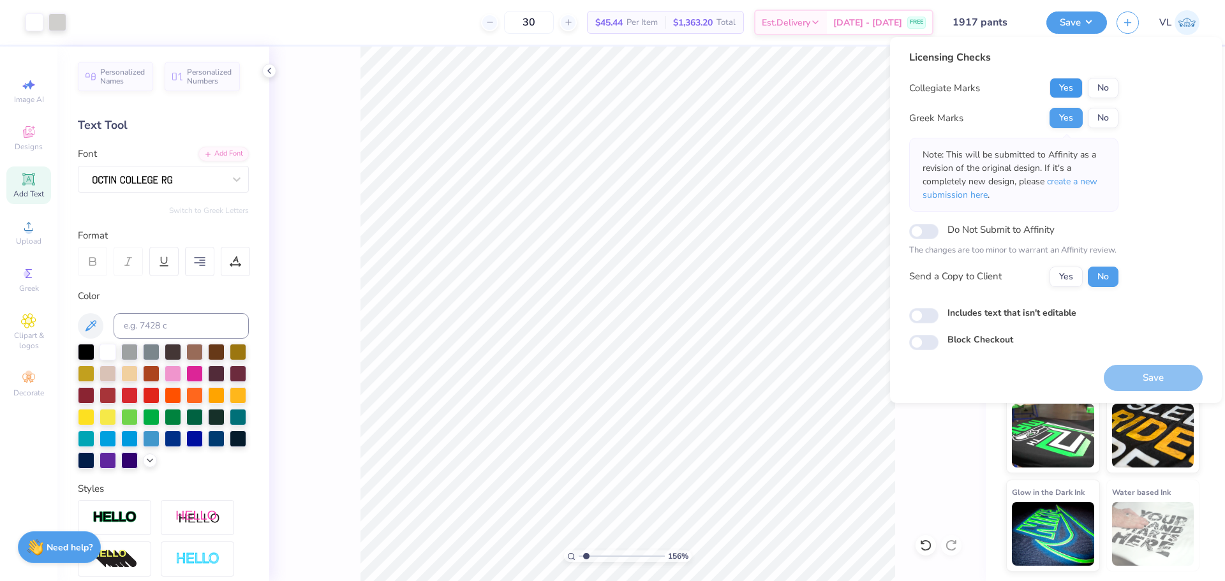
click at [1066, 86] on button "Yes" at bounding box center [1065, 88] width 33 height 20
click at [1135, 368] on button "Save" at bounding box center [1153, 378] width 99 height 26
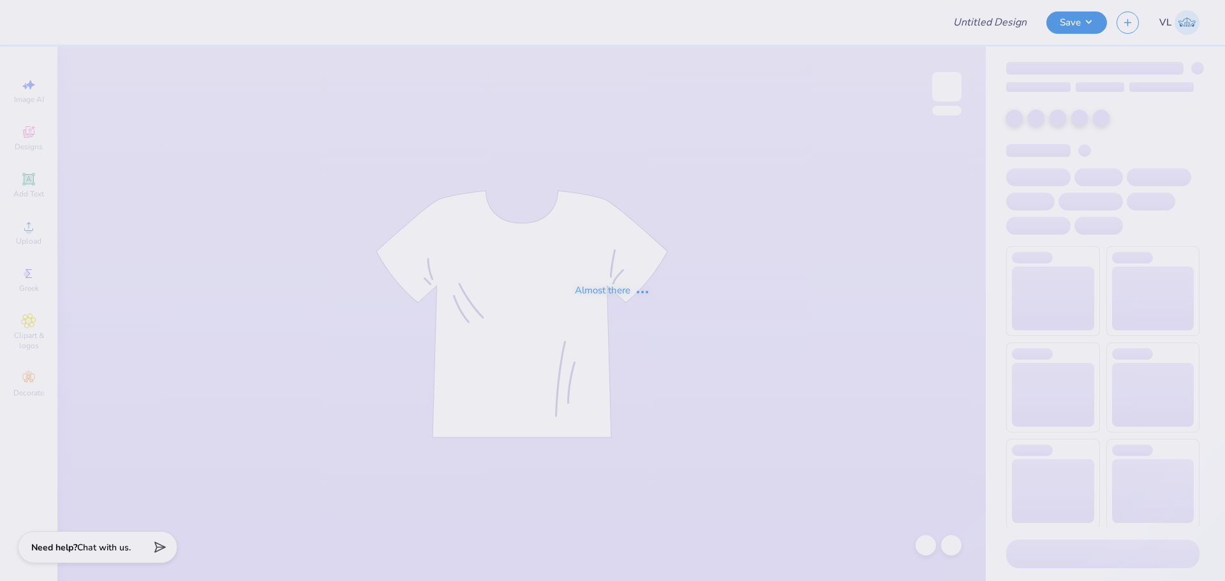
type input "1917"
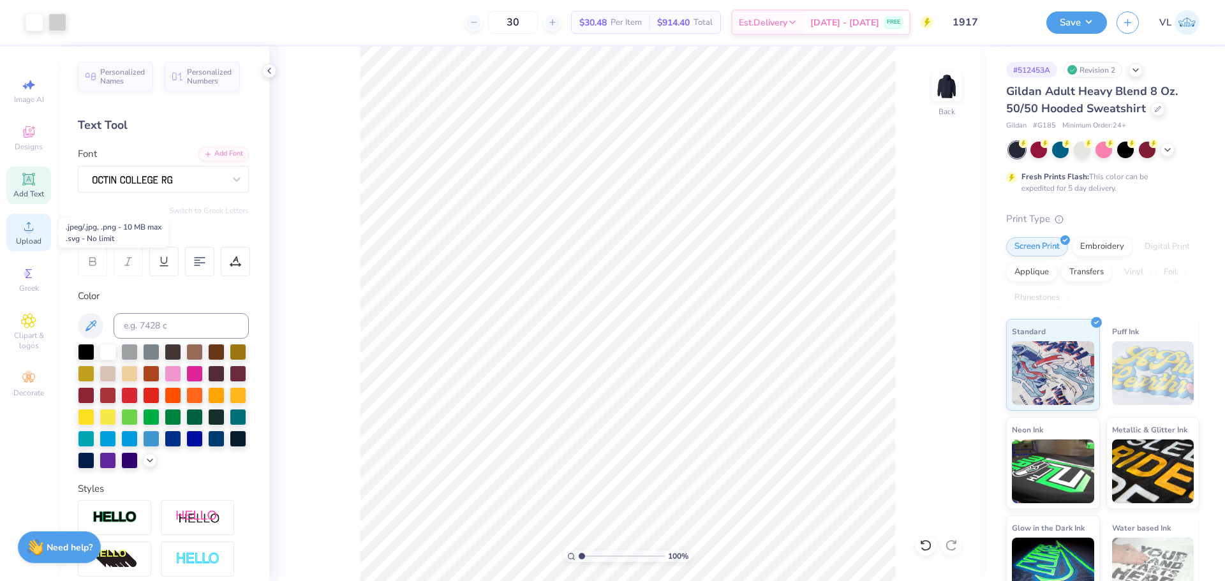
click at [36, 243] on span "Upload" at bounding box center [29, 241] width 26 height 10
type input "0.57"
type input "2.05"
type input "3.02"
type input "9.53"
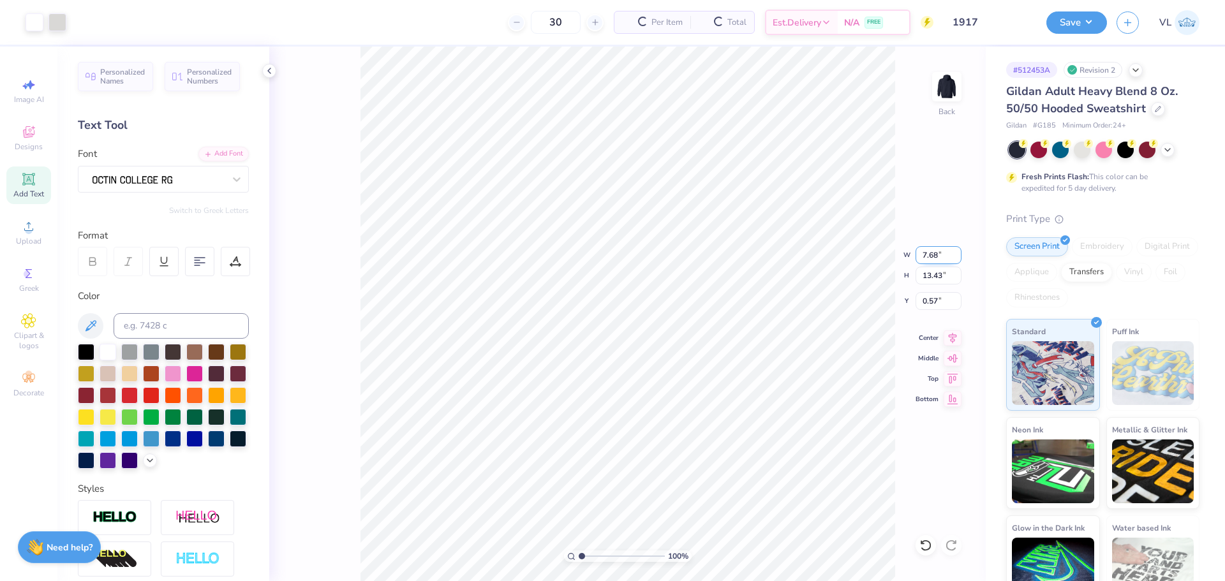
click at [927, 255] on input "7.68" at bounding box center [938, 255] width 46 height 18
type input "4.29"
type input "7.50"
type input "3.54"
type input "6.17"
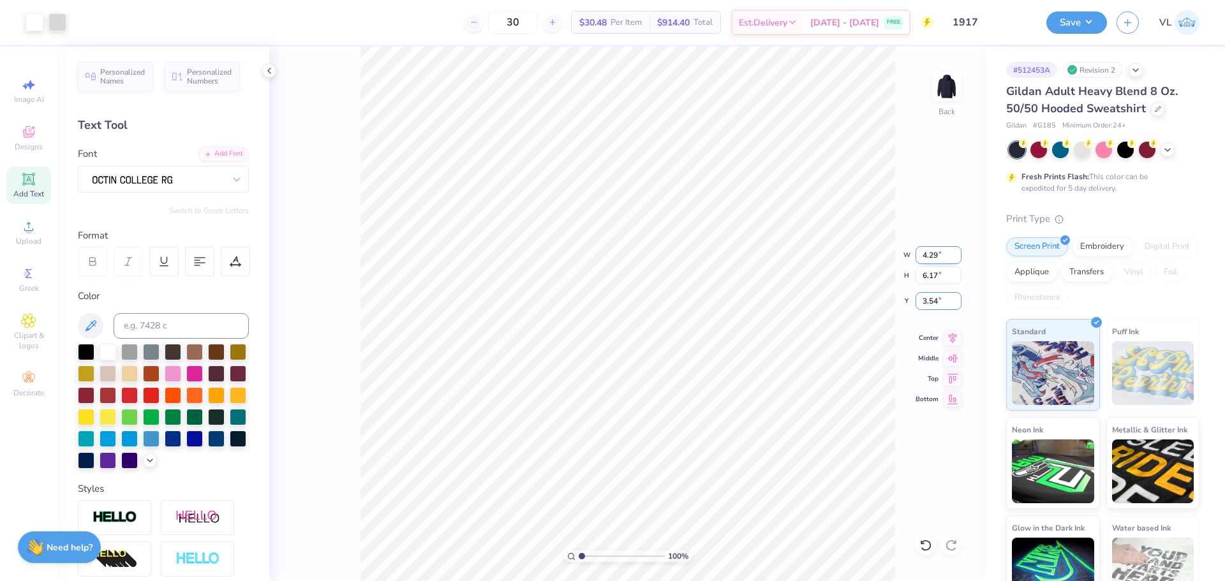
type input "3.53"
type input "6.37"
type input "6.43"
drag, startPoint x: 584, startPoint y: 554, endPoint x: 593, endPoint y: 552, distance: 9.0
type input "2.38"
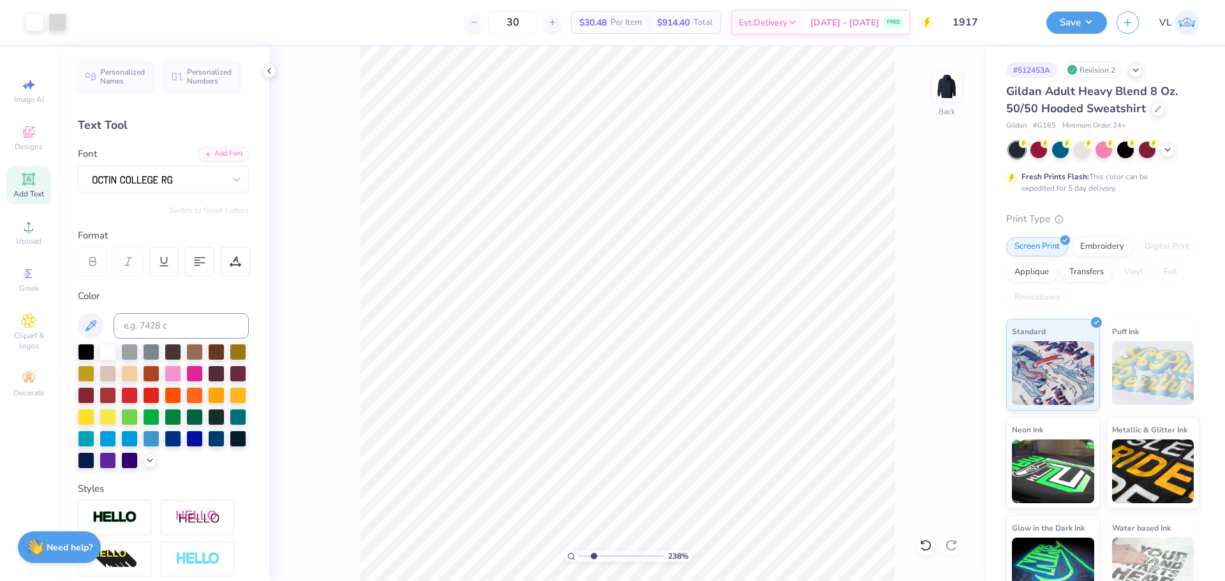
click at [593, 552] on input "range" at bounding box center [622, 556] width 86 height 11
type input "4.43"
type input "2.68"
type input "5.82"
type input "3.48"
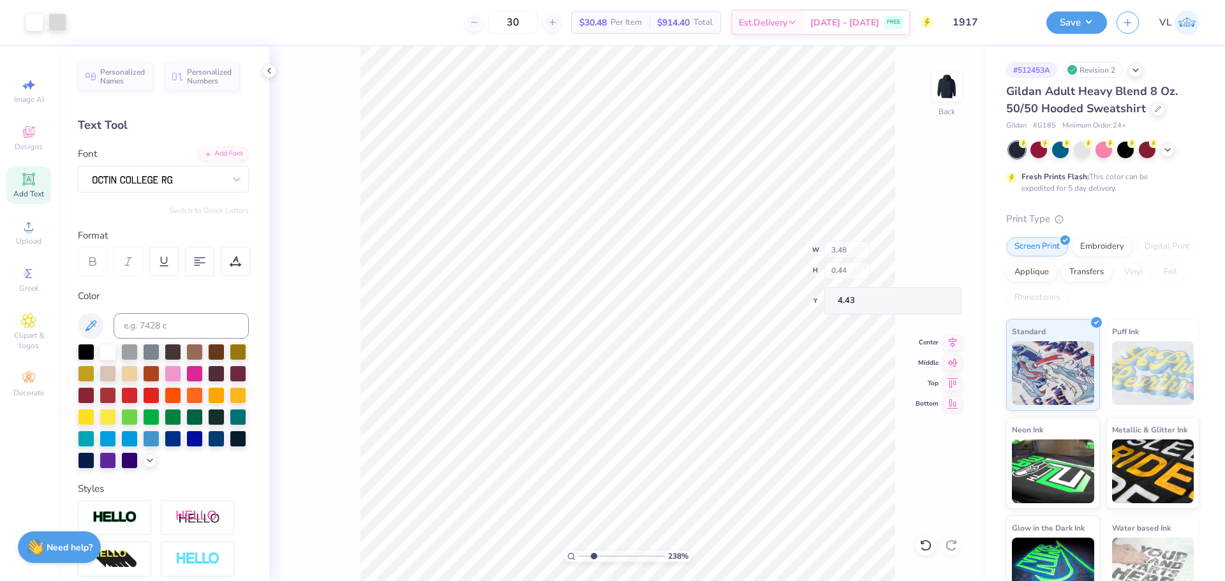
type input "4.44"
click at [613, 324] on li "Duplicate" at bounding box center [625, 323] width 100 height 25
type input "7.41"
paste textarea "®"
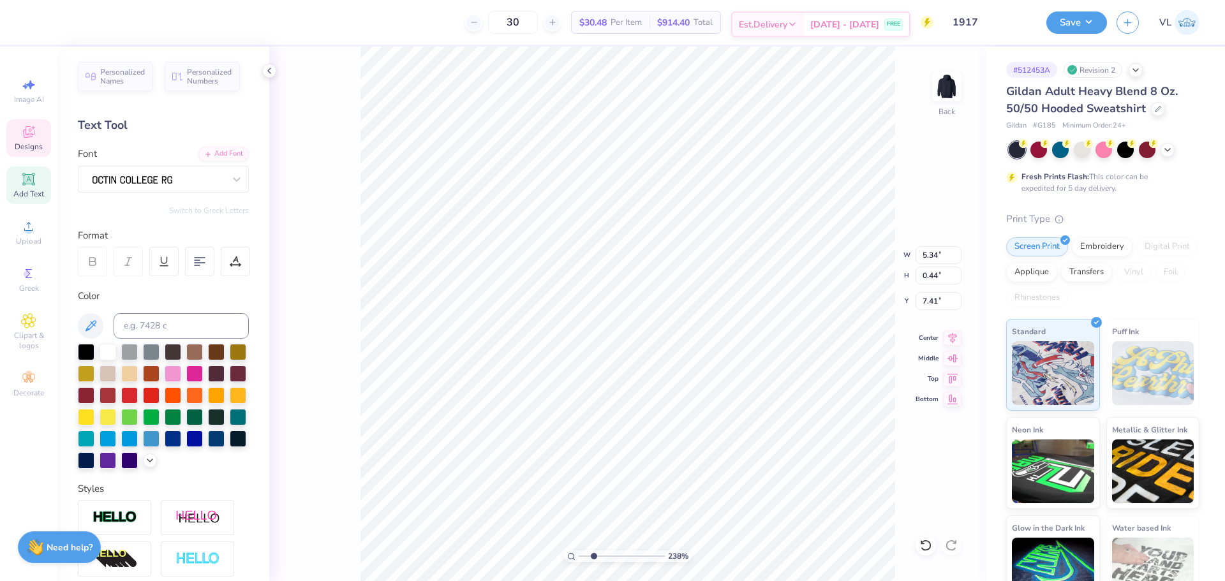
type textarea "[GEOGRAPHIC_DATA]"
type input "12.36"
type input "8.81"
type input "3.79"
type textarea "®"
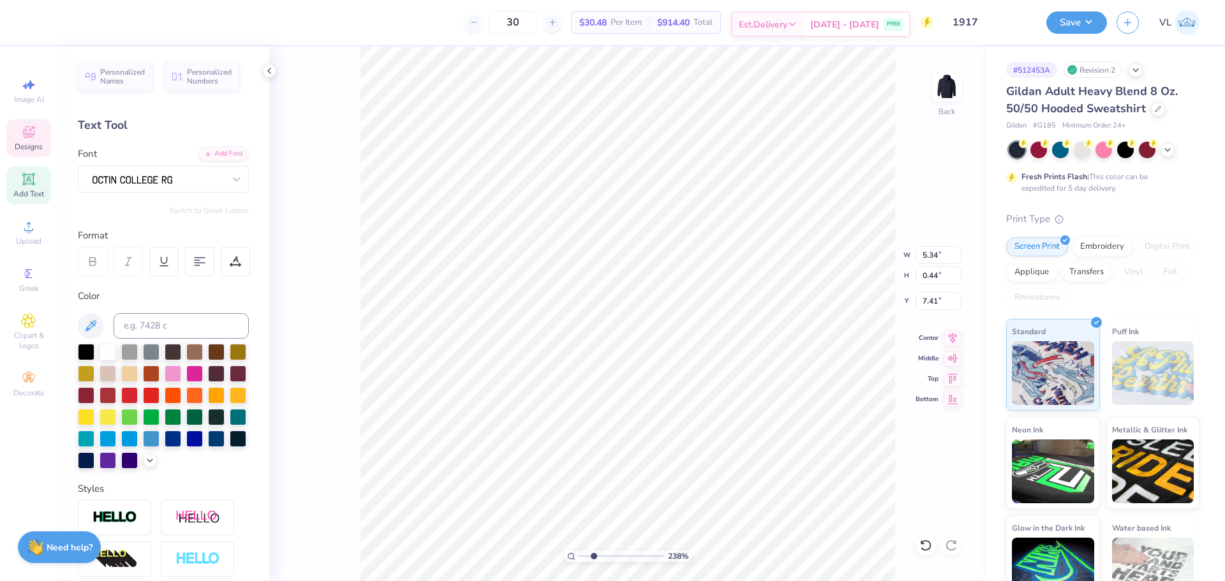
scroll to position [11, 1]
type input "0.30"
type input "0.34"
type input "7.46"
click at [932, 281] on input "0.34" at bounding box center [938, 276] width 46 height 18
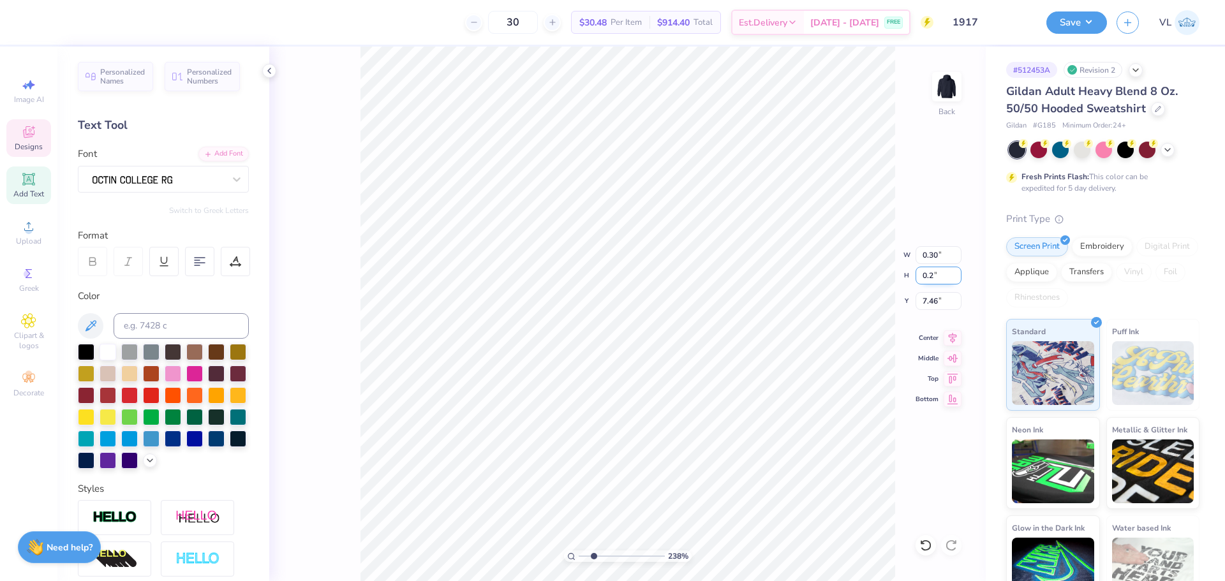
type input "0.2"
type input "0.17"
type input "0.20"
type input "7.53"
drag, startPoint x: 595, startPoint y: 555, endPoint x: 615, endPoint y: 551, distance: 20.1
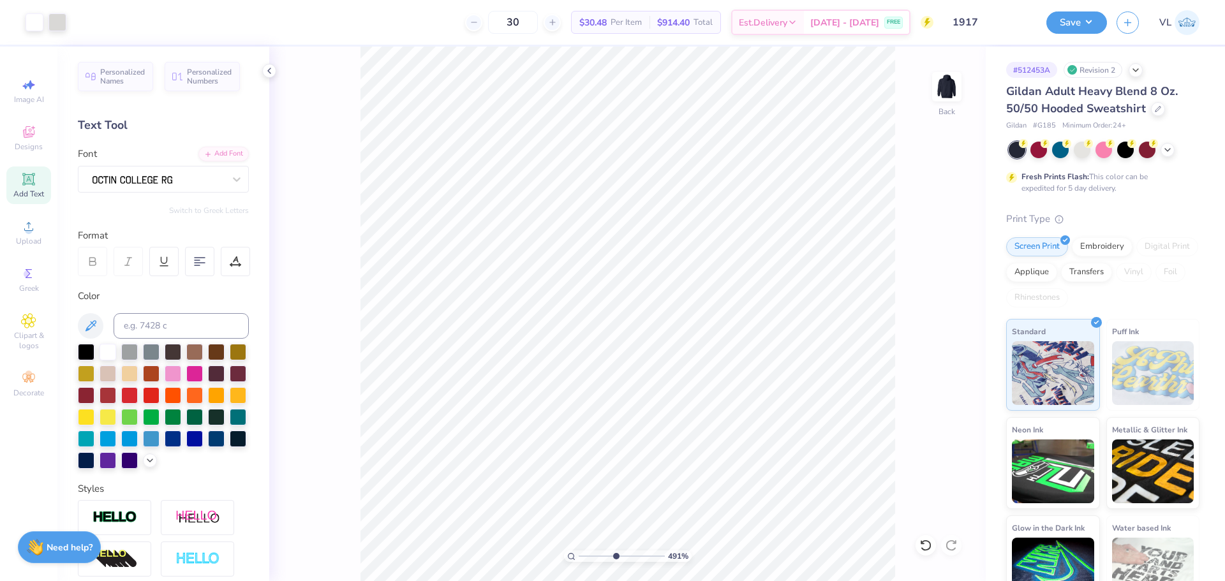
type input "4.91"
click at [615, 551] on input "range" at bounding box center [622, 556] width 86 height 11
type input "6.67"
drag, startPoint x: 616, startPoint y: 554, endPoint x: 570, endPoint y: 536, distance: 48.5
type input "1"
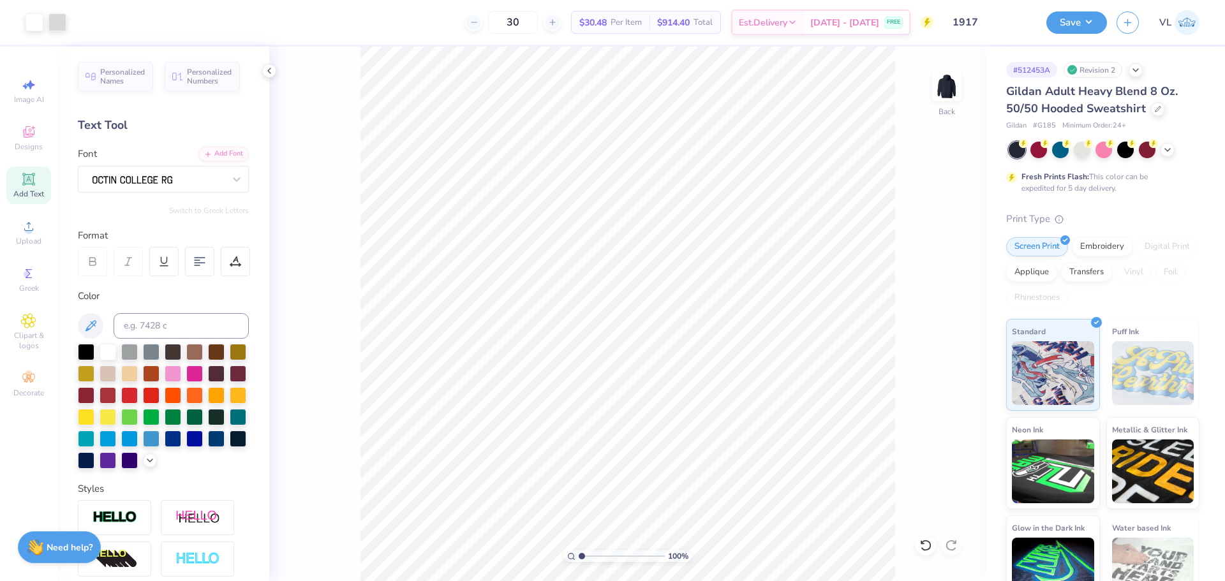
click at [579, 551] on input "range" at bounding box center [622, 556] width 86 height 11
click at [928, 309] on input "3.79" at bounding box center [938, 301] width 46 height 18
type input "3.00"
click at [939, 251] on input "12.36" at bounding box center [938, 255] width 46 height 18
type input "12.50"
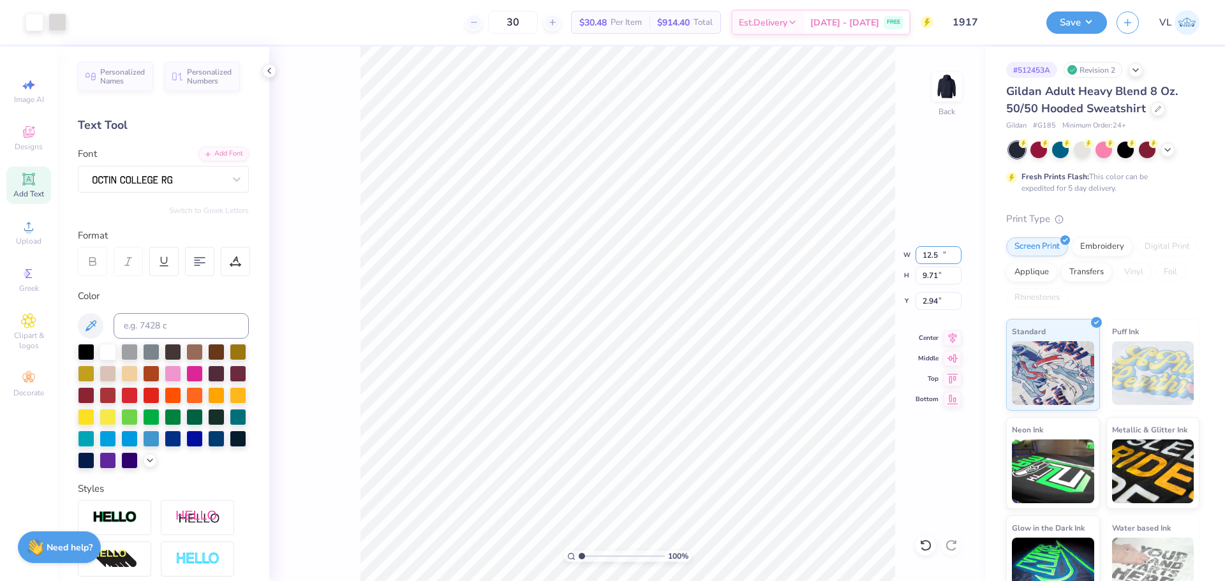
type input "9.71"
click at [940, 306] on input "2.94" at bounding box center [938, 301] width 46 height 18
type input "3.00"
click at [50, 10] on div "Art colors" at bounding box center [33, 22] width 66 height 45
click at [66, 19] on div at bounding box center [57, 21] width 18 height 18
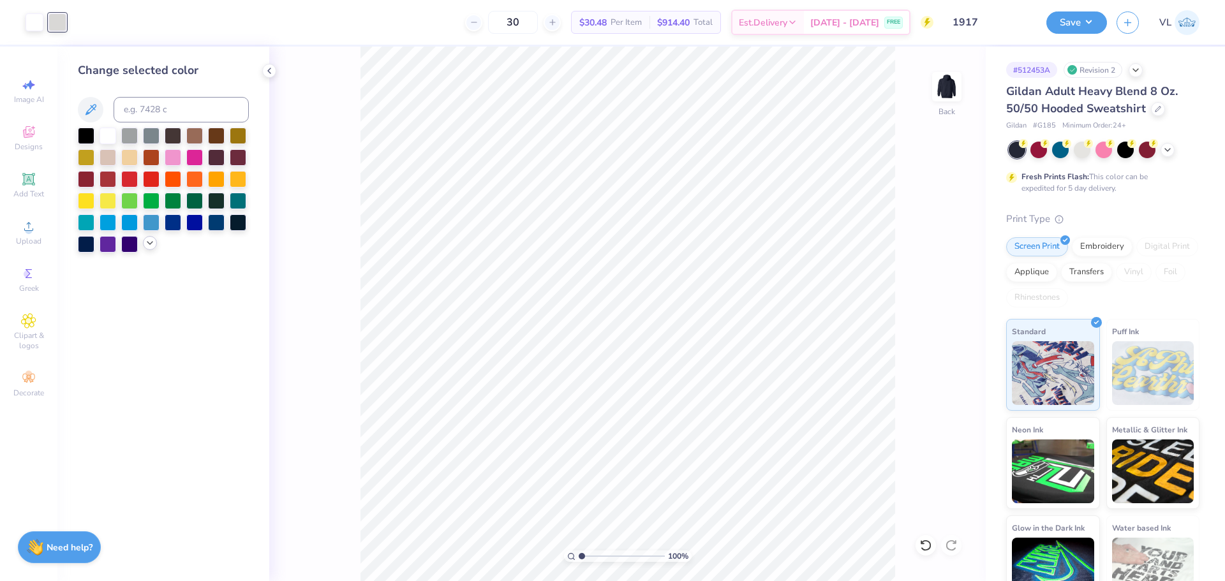
click at [150, 239] on icon at bounding box center [150, 243] width 10 height 10
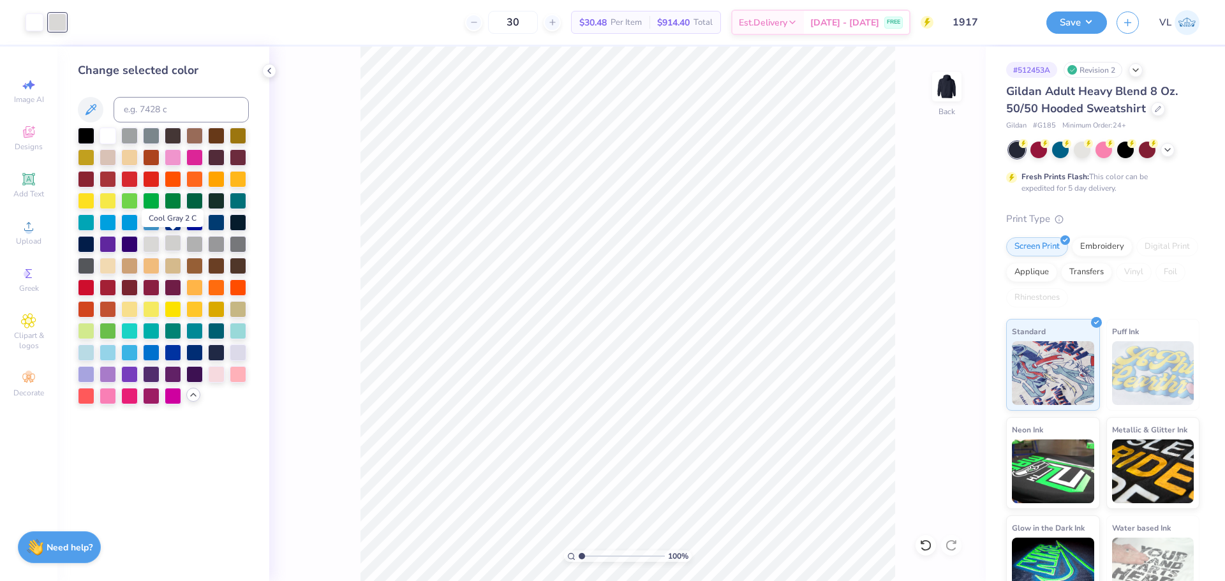
click at [173, 242] on div at bounding box center [173, 243] width 17 height 17
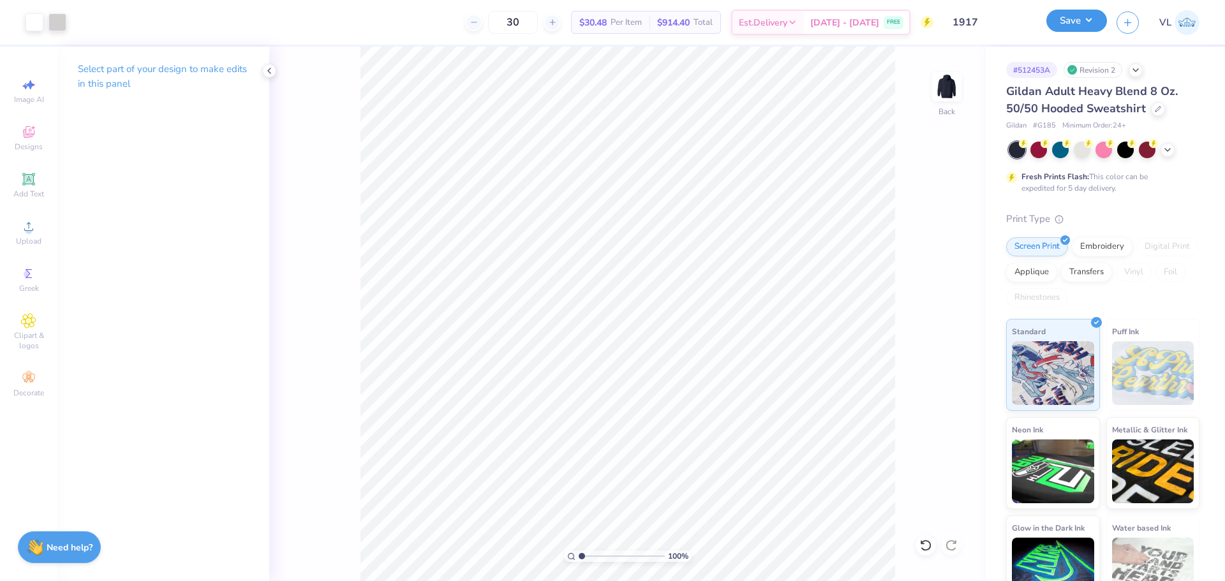
click at [1085, 21] on button "Save" at bounding box center [1076, 21] width 61 height 22
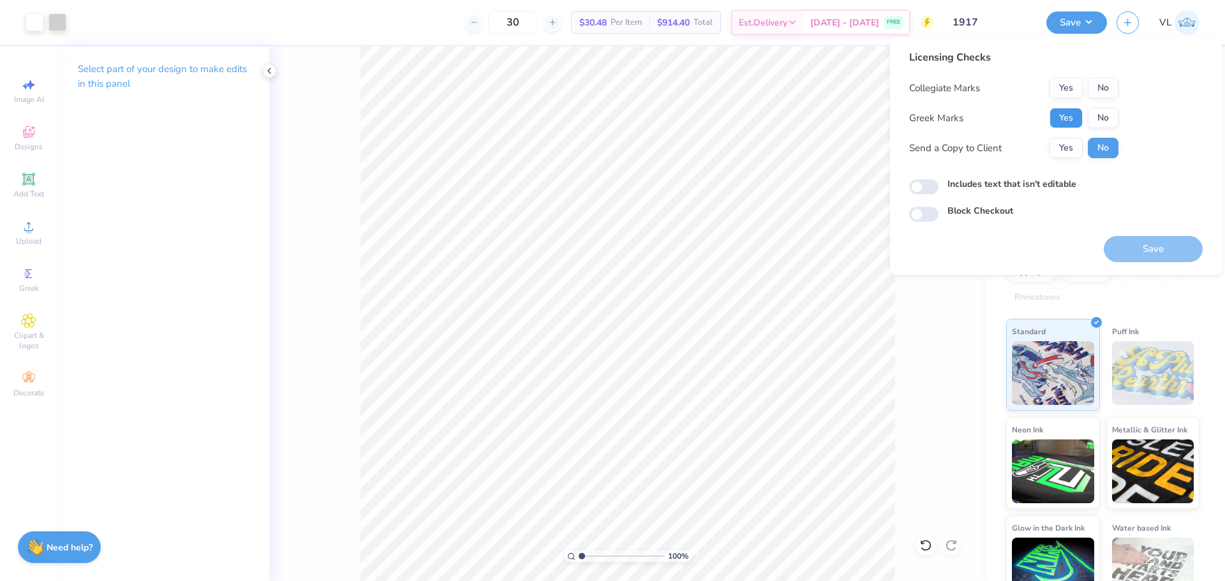
click at [1070, 113] on button "Yes" at bounding box center [1065, 118] width 33 height 20
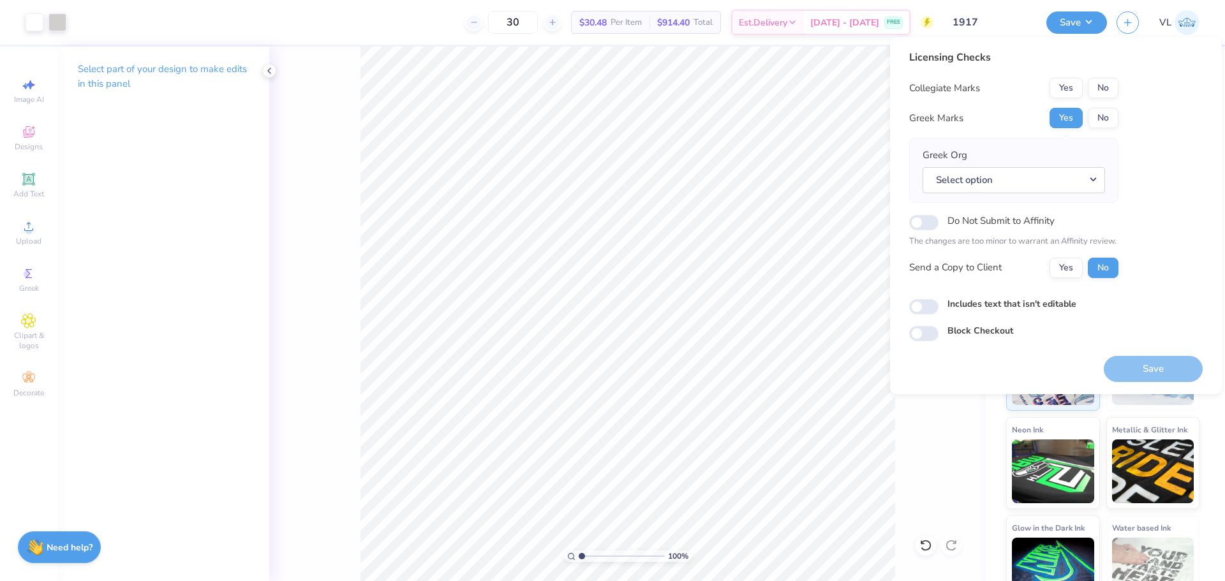
click at [1074, 75] on div "Licensing Checks Collegiate Marks Yes No Greek Marks Yes No Greek Org Select op…" at bounding box center [1013, 169] width 209 height 238
click at [1072, 85] on button "Yes" at bounding box center [1065, 88] width 33 height 20
click at [1023, 184] on button "Select option" at bounding box center [1013, 180] width 182 height 26
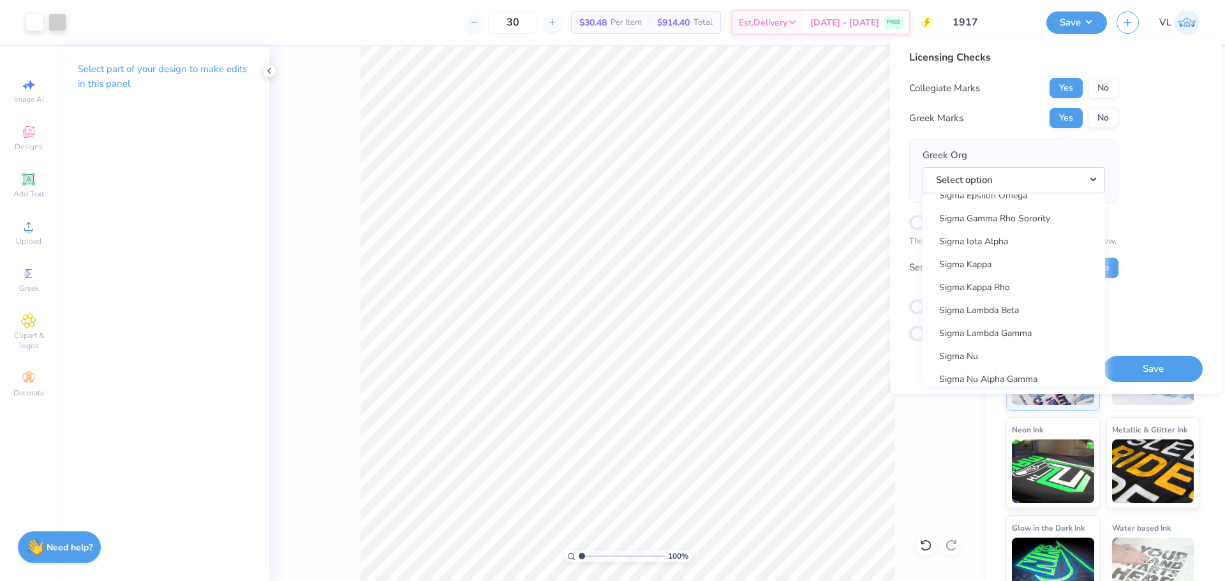
scroll to position [8177, 0]
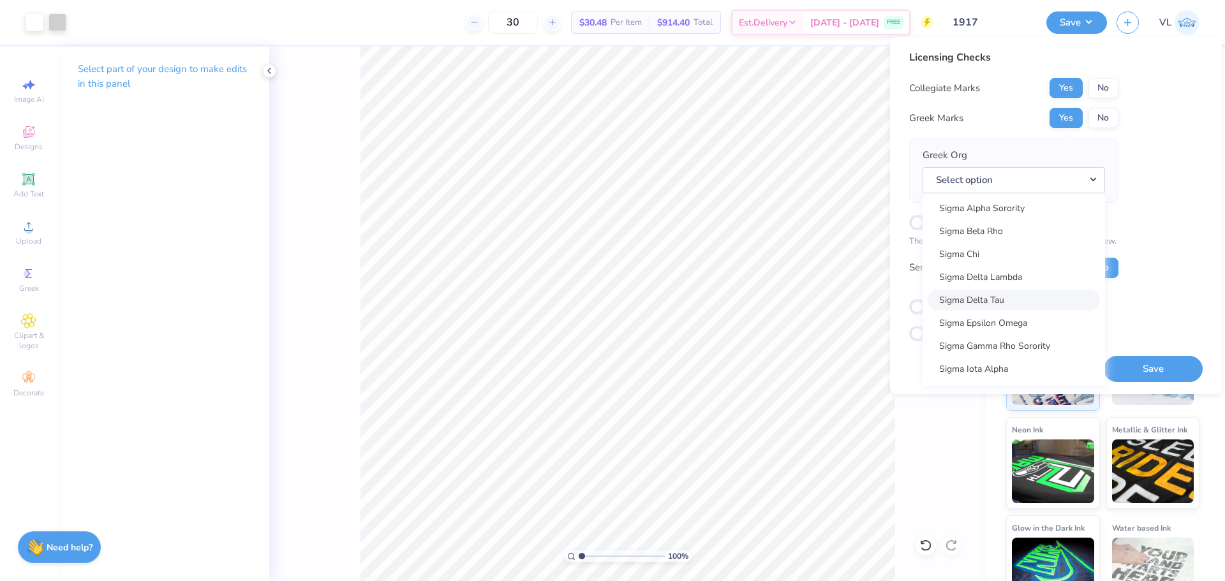
click at [1035, 291] on link "Sigma Delta Tau" at bounding box center [1014, 300] width 172 height 21
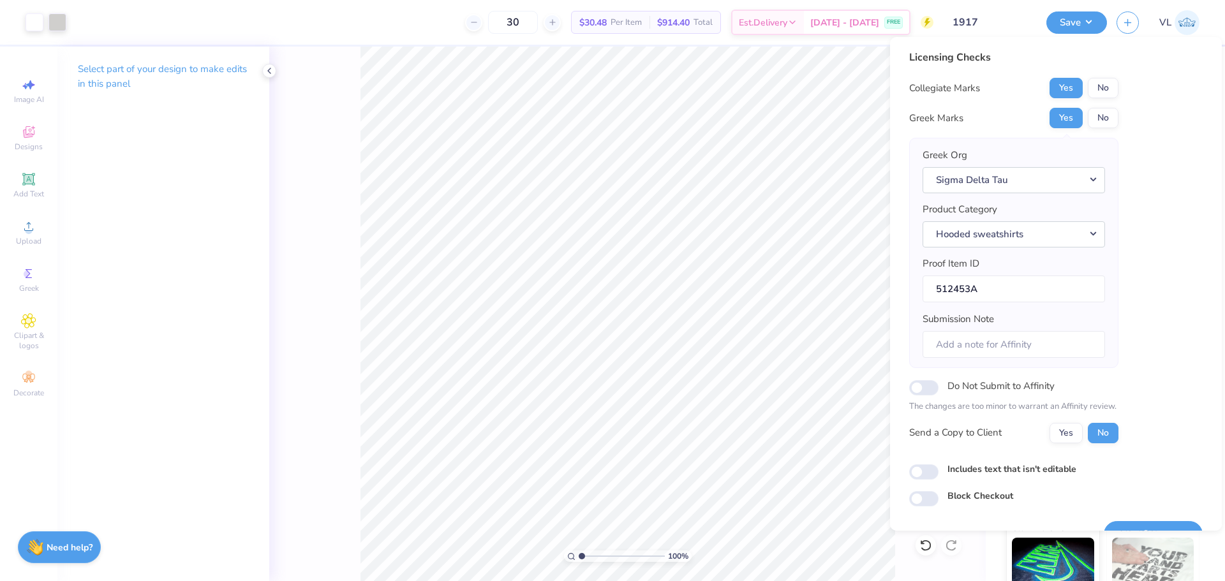
scroll to position [29, 0]
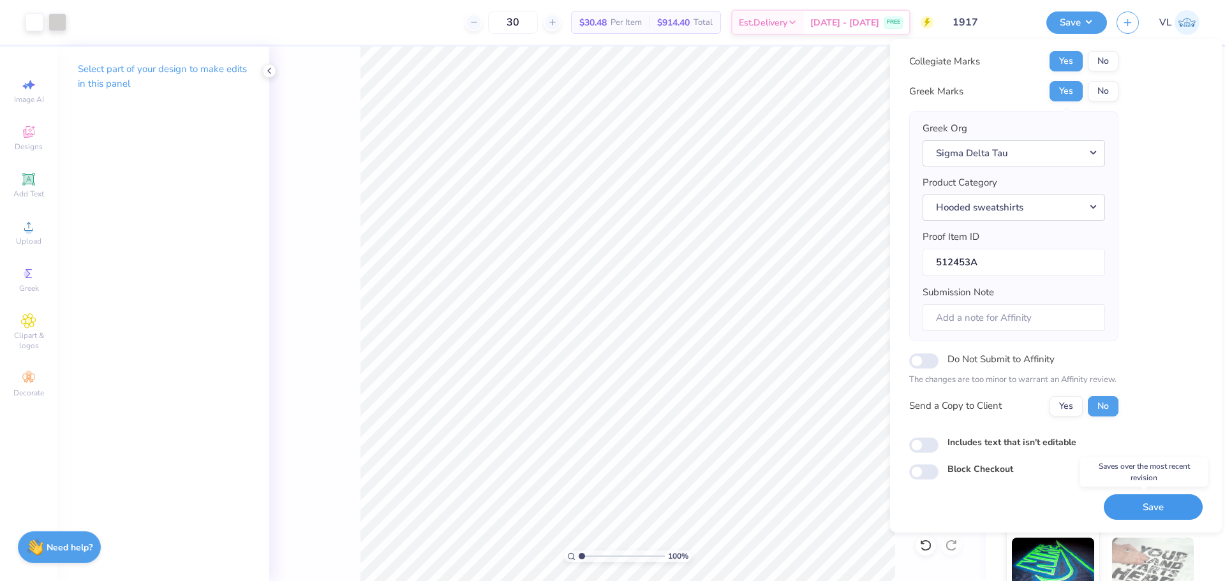
click at [1144, 505] on button "Save" at bounding box center [1153, 507] width 99 height 26
